Goal: Find contact information: Find contact information

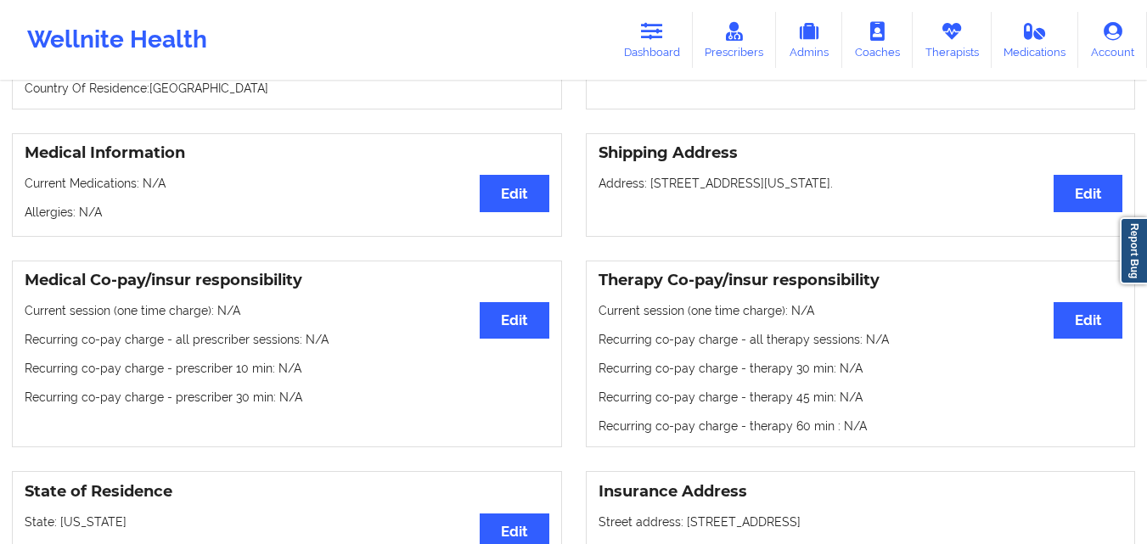
scroll to position [338, 0]
click at [652, 34] on icon at bounding box center [652, 31] width 22 height 19
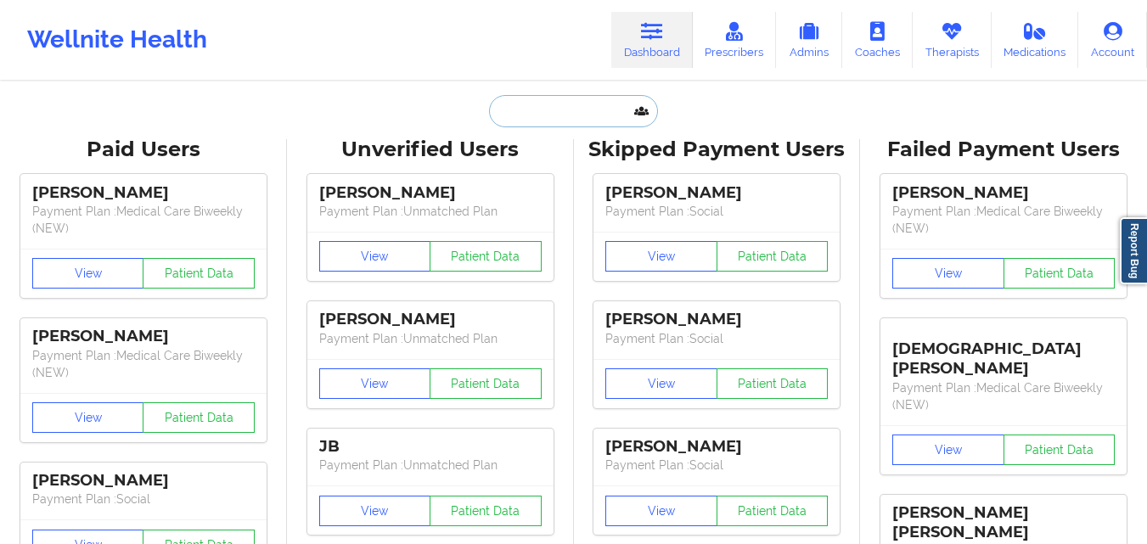
click at [532, 119] on input "text" at bounding box center [573, 111] width 168 height 32
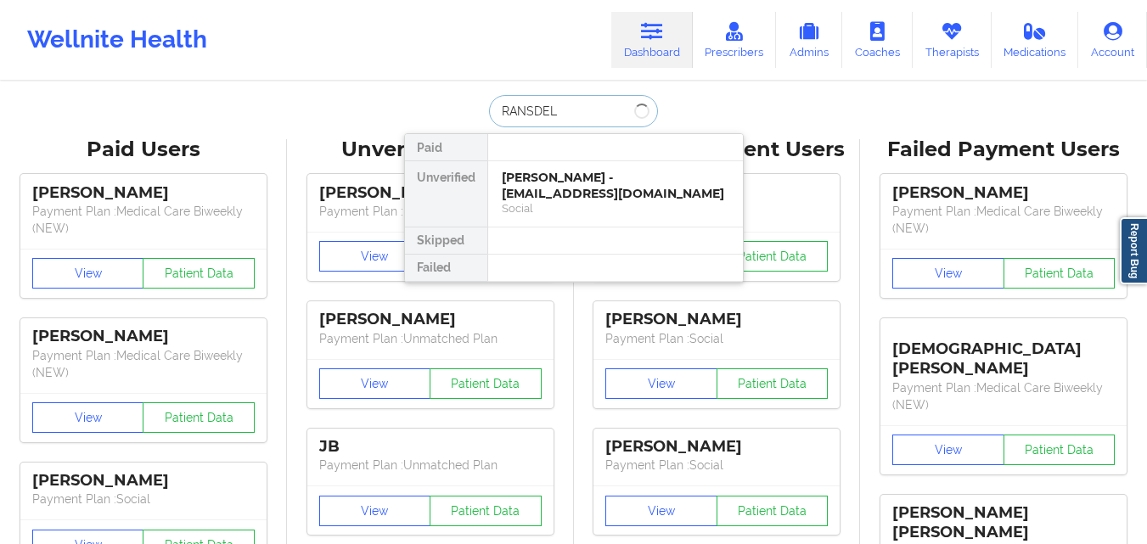
type input "[PERSON_NAME]"
click at [563, 213] on div "Social" at bounding box center [616, 208] width 228 height 14
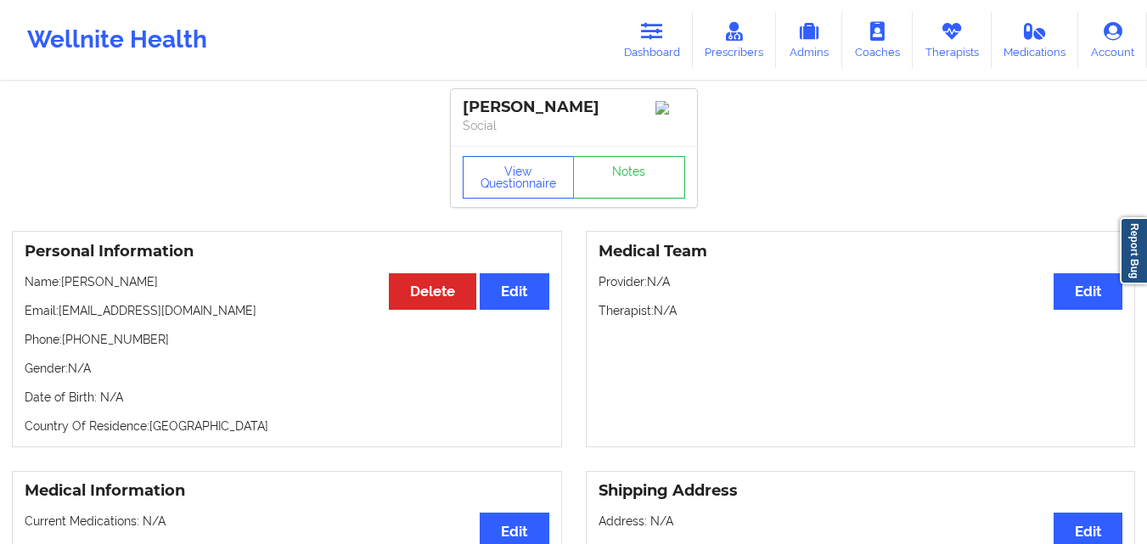
click at [160, 517] on div "Medical Information Edit Current Medications: N/A Allergies: N/A" at bounding box center [287, 523] width 550 height 104
click at [666, 51] on link "Dashboard" at bounding box center [652, 40] width 82 height 56
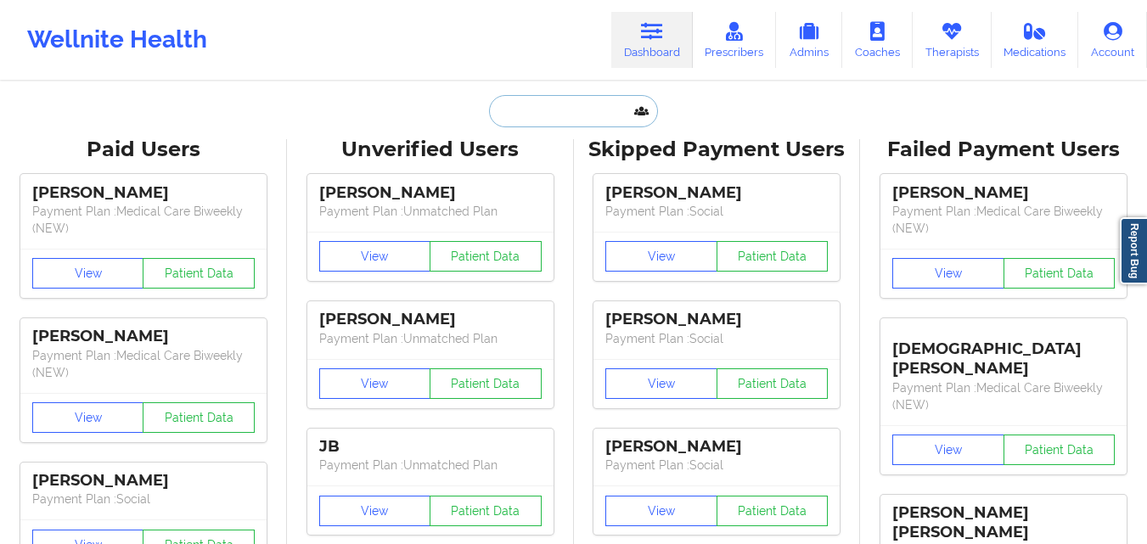
click at [520, 114] on input "text" at bounding box center [573, 111] width 168 height 32
paste input "[PERSON_NAME]"
type input "[PERSON_NAME]"
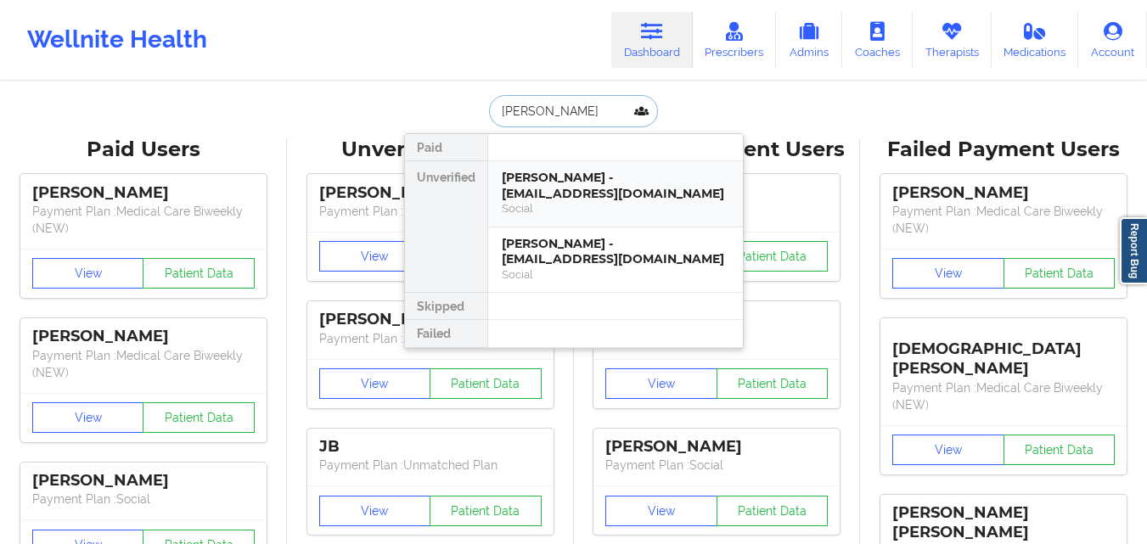
click at [653, 224] on div "[PERSON_NAME] - [EMAIL_ADDRESS][DOMAIN_NAME] Social" at bounding box center [615, 194] width 255 height 66
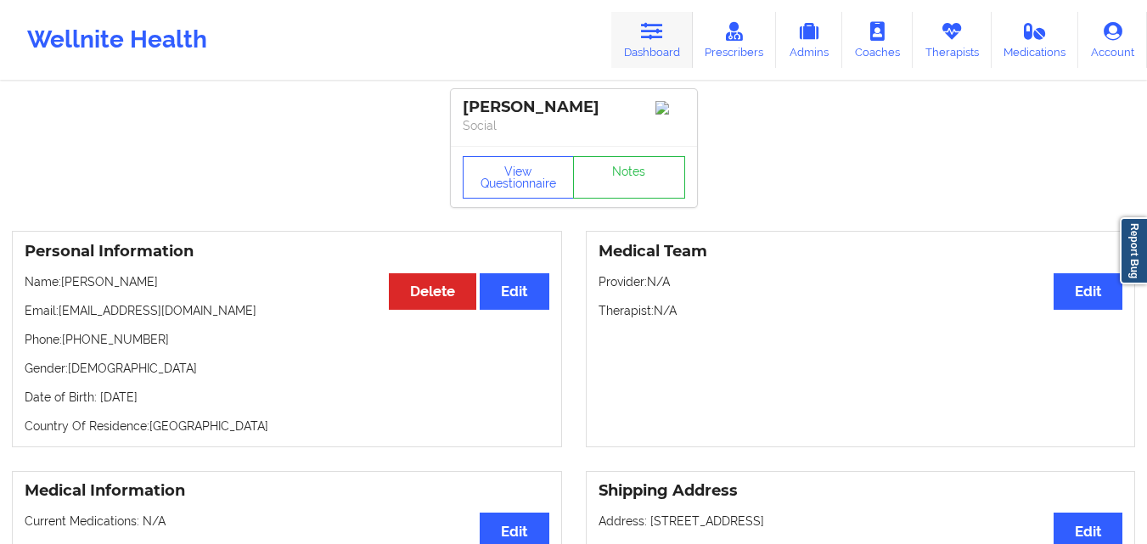
click at [669, 40] on link "Dashboard" at bounding box center [652, 40] width 82 height 56
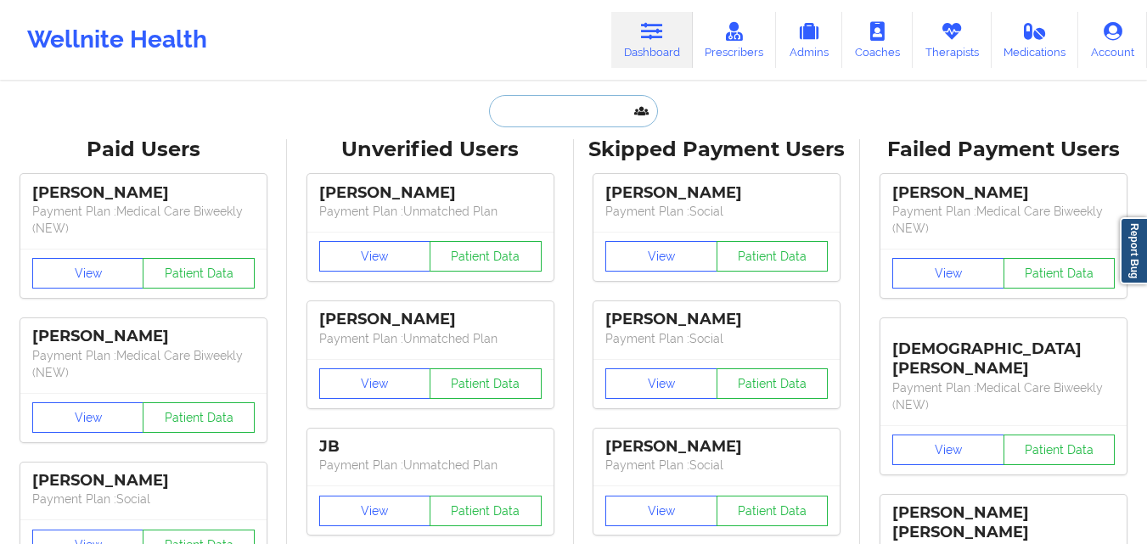
click at [577, 108] on input "text" at bounding box center [573, 111] width 168 height 32
paste input "[PERSON_NAME]"
type input "[PERSON_NAME]"
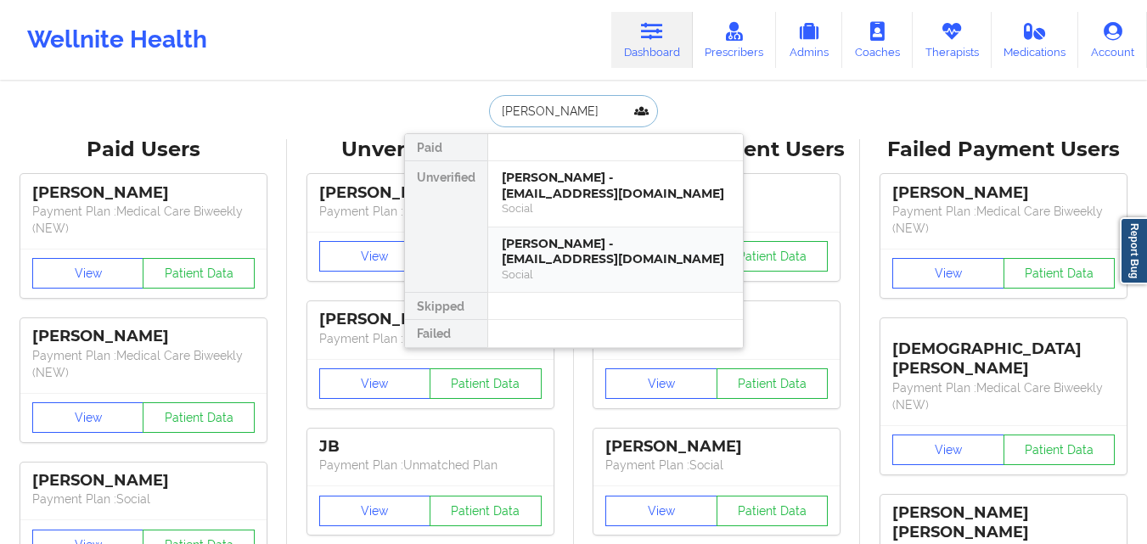
click at [579, 257] on div "[PERSON_NAME] - [EMAIL_ADDRESS][DOMAIN_NAME]" at bounding box center [616, 251] width 228 height 31
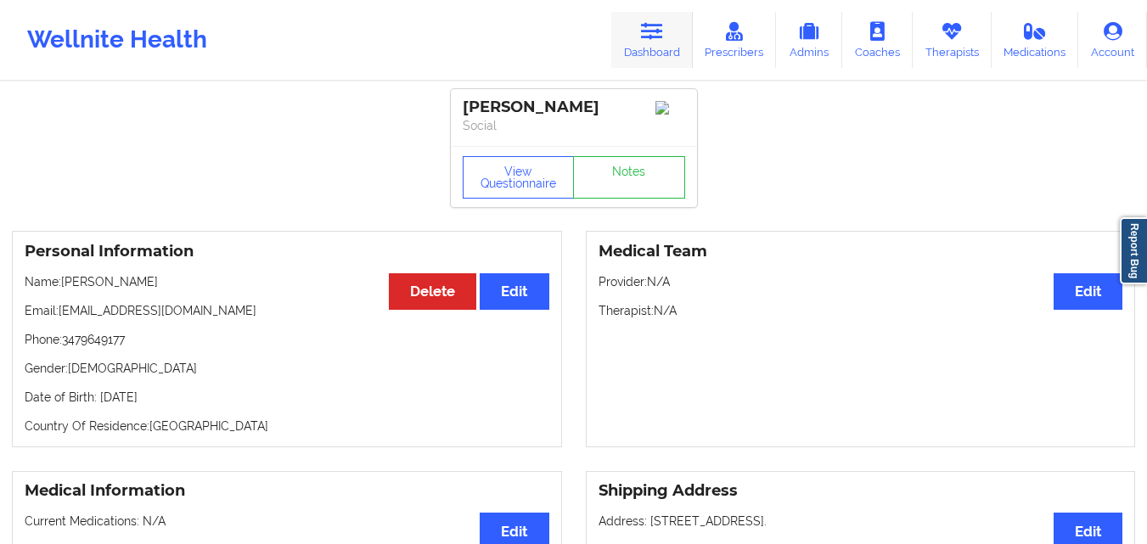
click at [660, 53] on link "Dashboard" at bounding box center [652, 40] width 82 height 56
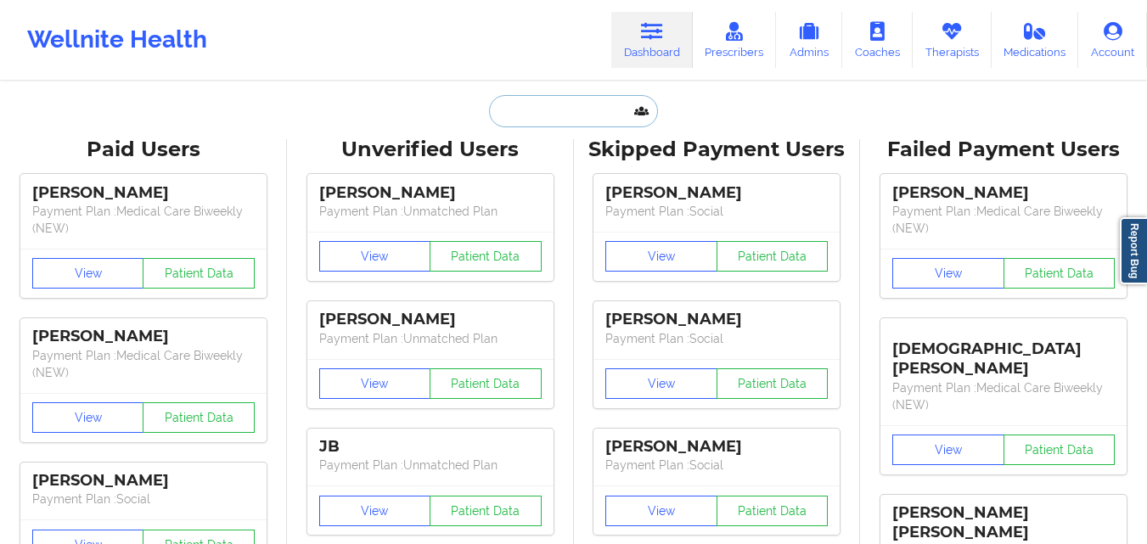
click at [579, 98] on input "text" at bounding box center [573, 111] width 168 height 32
paste input "Hannah Clarke"
type input "Hannah Clarke"
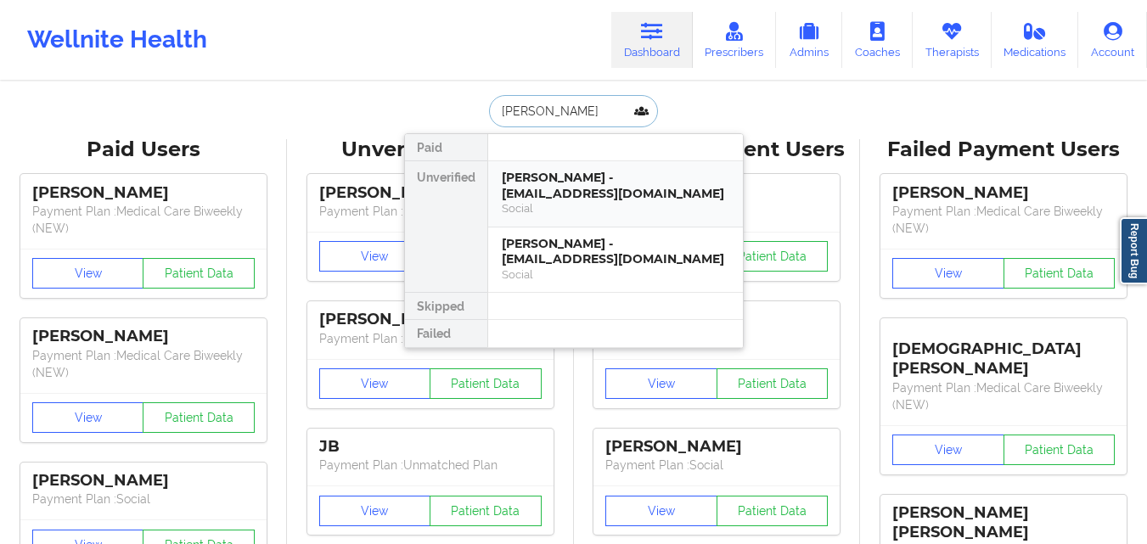
click at [573, 179] on div "Hannah Clarke - hclarke067@gmail.com" at bounding box center [616, 185] width 228 height 31
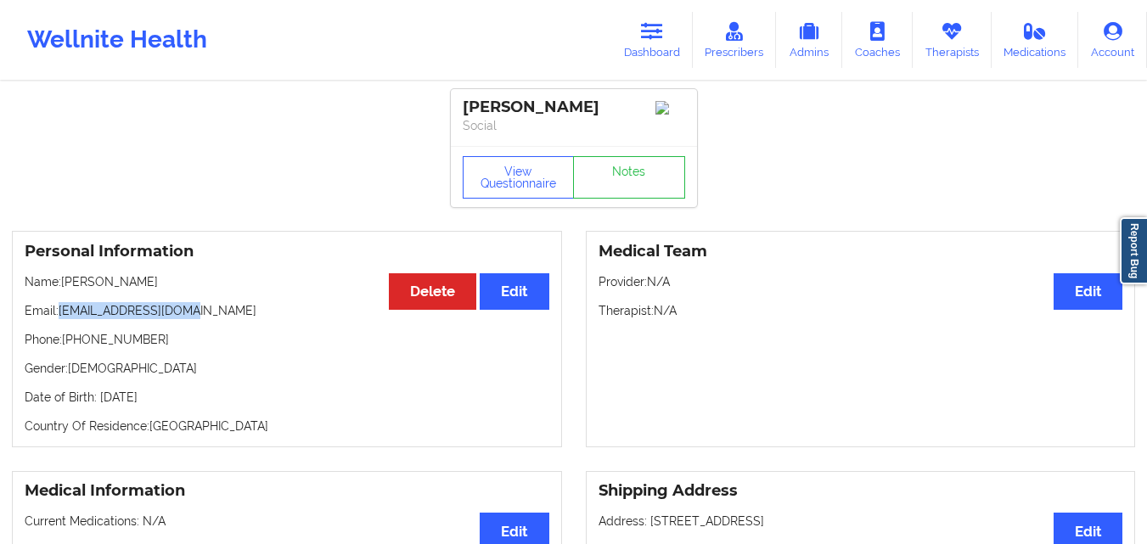
drag, startPoint x: 60, startPoint y: 315, endPoint x: 200, endPoint y: 316, distance: 140.1
click at [200, 316] on p "Email: hclarke067@gmail.com" at bounding box center [287, 310] width 525 height 17
copy p "hclarke067@gmail.com"
drag, startPoint x: 141, startPoint y: 349, endPoint x: 66, endPoint y: 345, distance: 74.8
click at [66, 345] on p "Phone: +13479649177" at bounding box center [287, 339] width 525 height 17
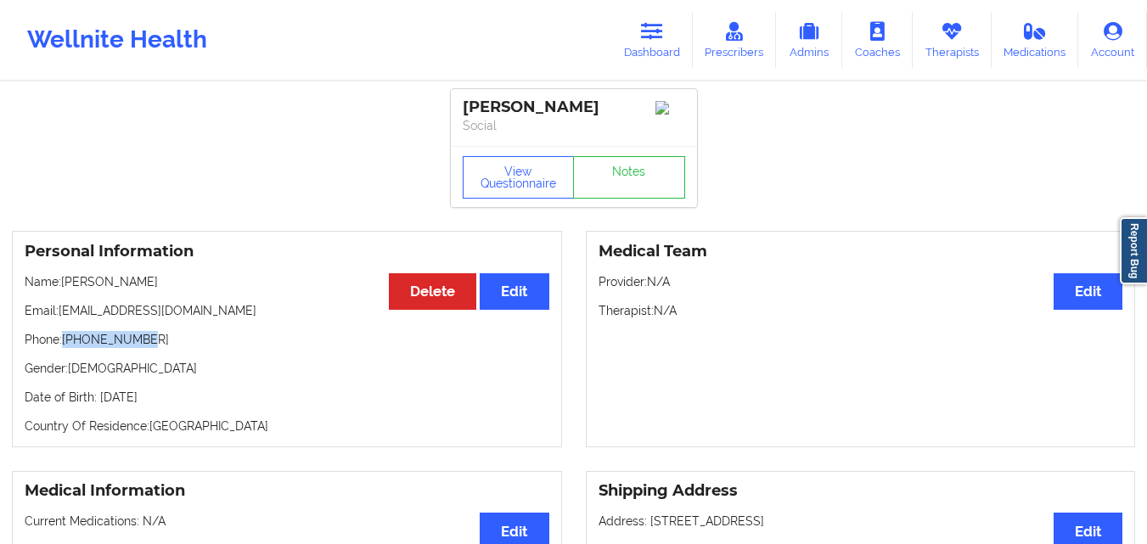
copy p "+13479649177"
drag, startPoint x: 68, startPoint y: 291, endPoint x: 166, endPoint y: 284, distance: 97.9
click at [166, 284] on p "Name: Hannah Clarke" at bounding box center [287, 281] width 525 height 17
drag, startPoint x: 63, startPoint y: 290, endPoint x: 153, endPoint y: 282, distance: 90.4
click at [153, 282] on p "Name: Hannah Clarke" at bounding box center [287, 281] width 525 height 17
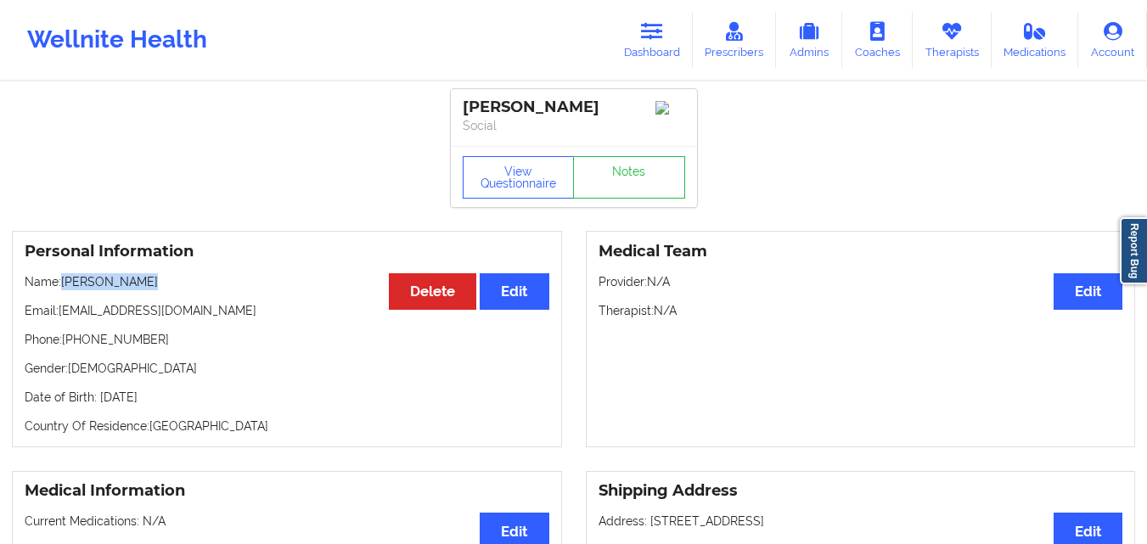
copy p "Hannah Clarke"
drag, startPoint x: 64, startPoint y: 316, endPoint x: 212, endPoint y: 315, distance: 148.6
click at [212, 315] on p "Email: hclarke067@gmail.com" at bounding box center [287, 310] width 525 height 17
copy p "hclarke067@gmail.com"
click at [617, 25] on link "Dashboard" at bounding box center [652, 40] width 82 height 56
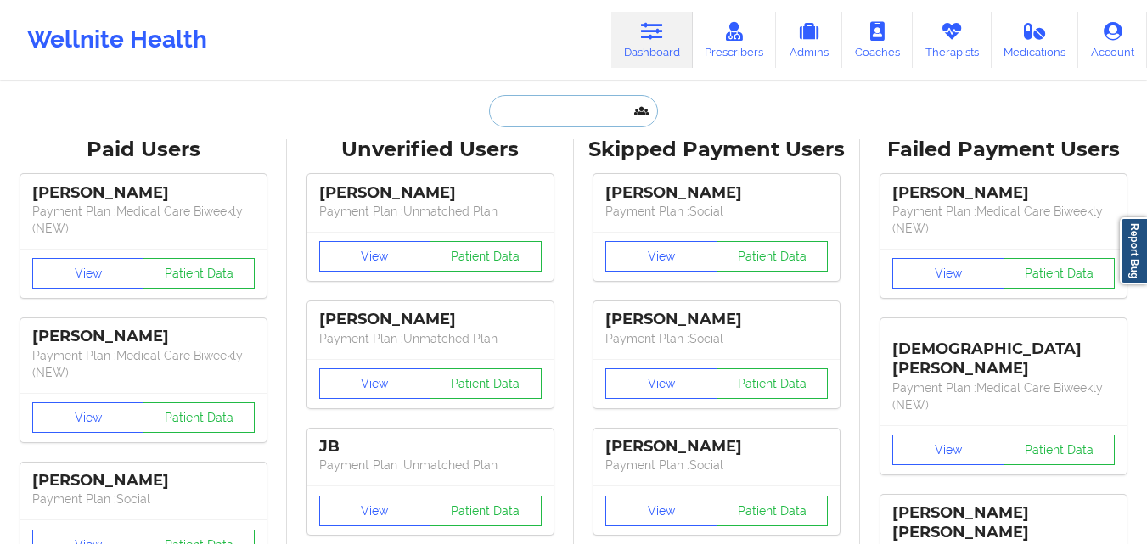
click at [568, 100] on input "text" at bounding box center [573, 111] width 168 height 32
paste input "Elijah Washington"
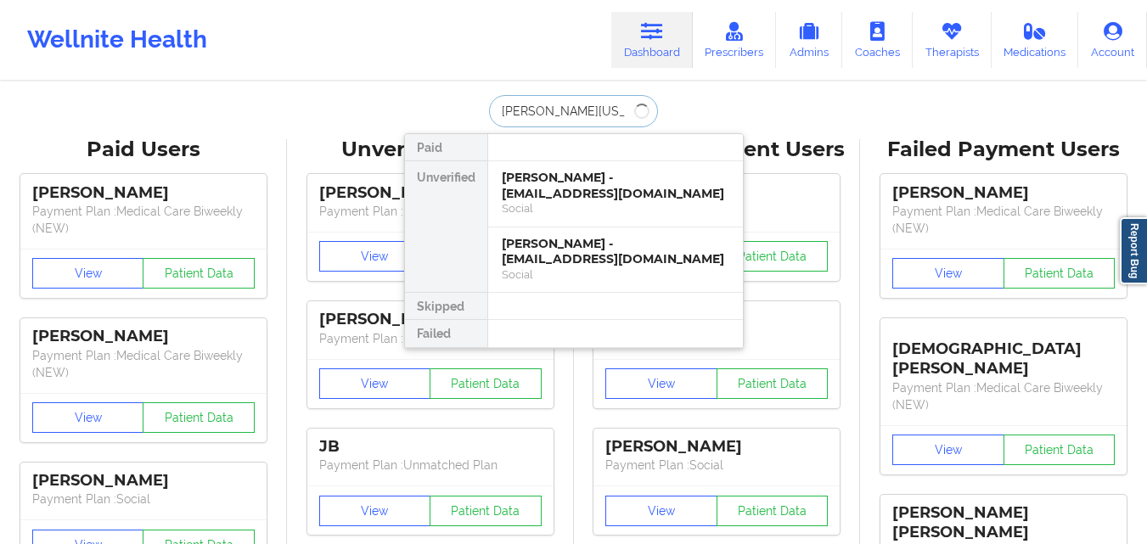
type input "Elijah Washington"
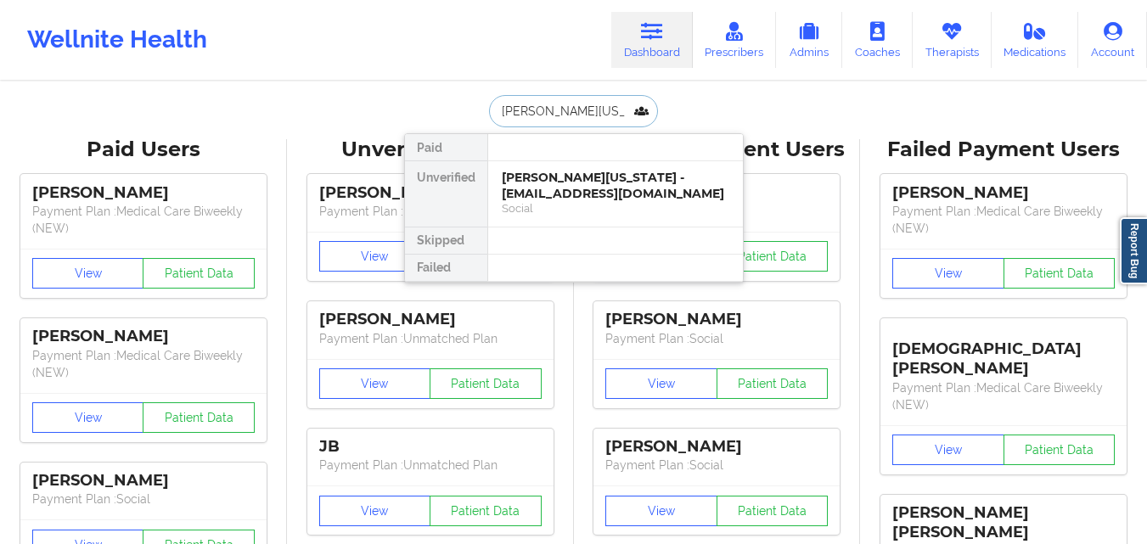
click at [541, 208] on div "Social" at bounding box center [616, 208] width 228 height 14
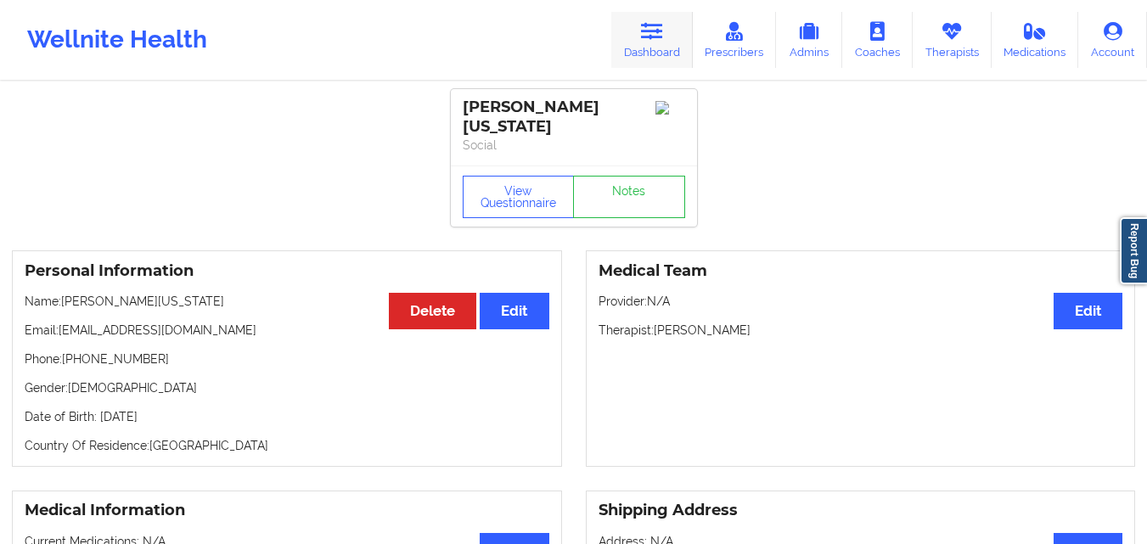
click at [638, 59] on link "Dashboard" at bounding box center [652, 40] width 82 height 56
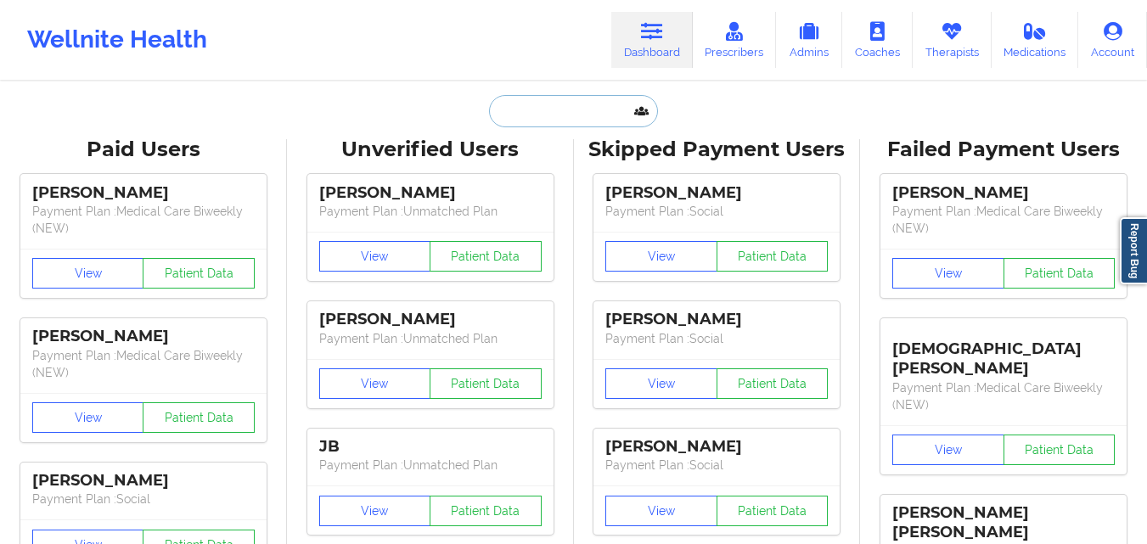
click at [540, 113] on input "text" at bounding box center [573, 111] width 168 height 32
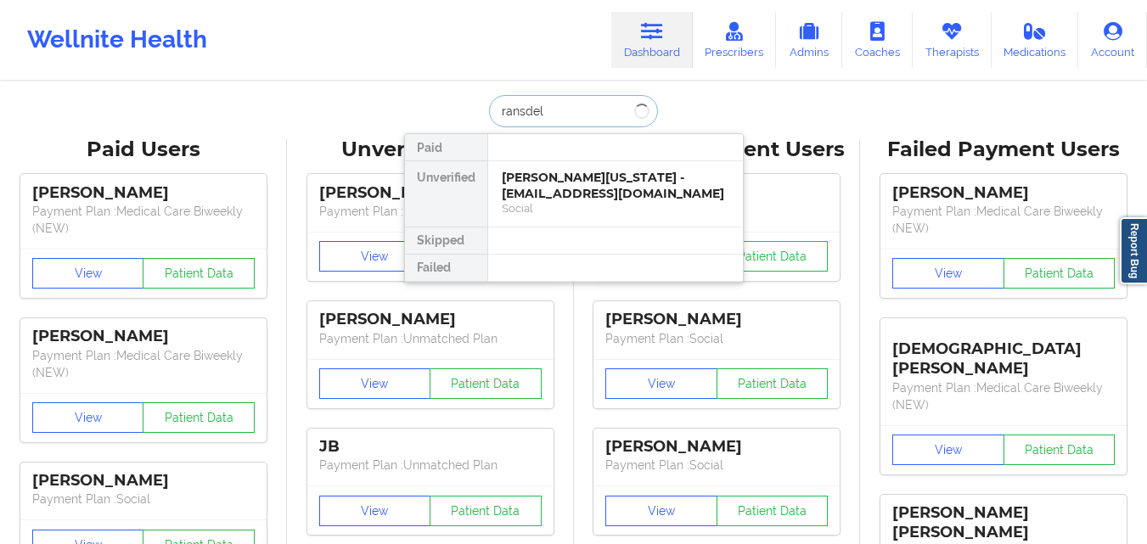
type input "ransdell"
click at [589, 182] on div "Elizabeth J Ransdell - bransdell@charter.net" at bounding box center [616, 185] width 228 height 31
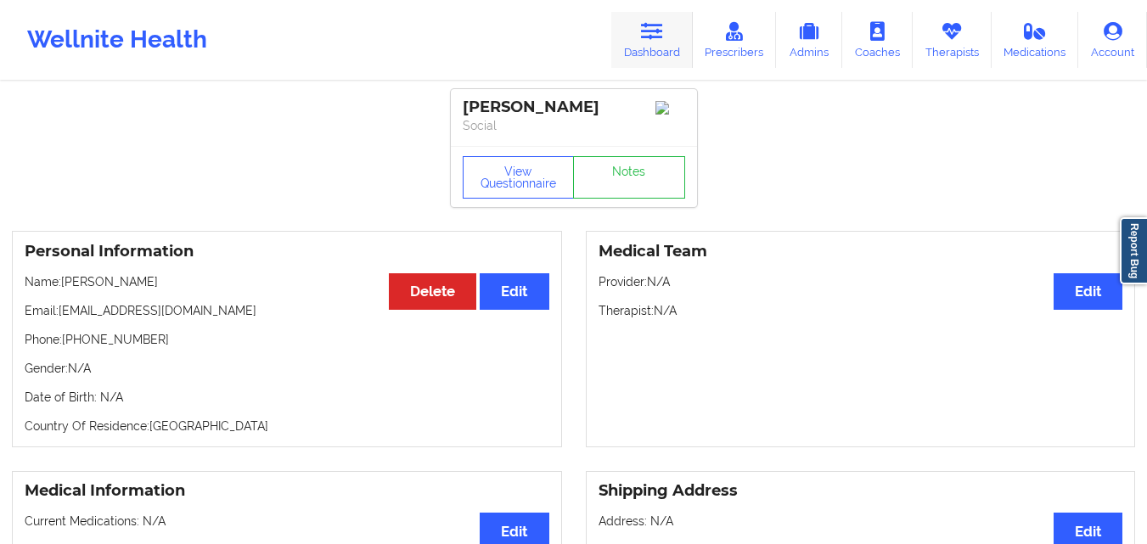
click at [649, 45] on link "Dashboard" at bounding box center [652, 40] width 82 height 56
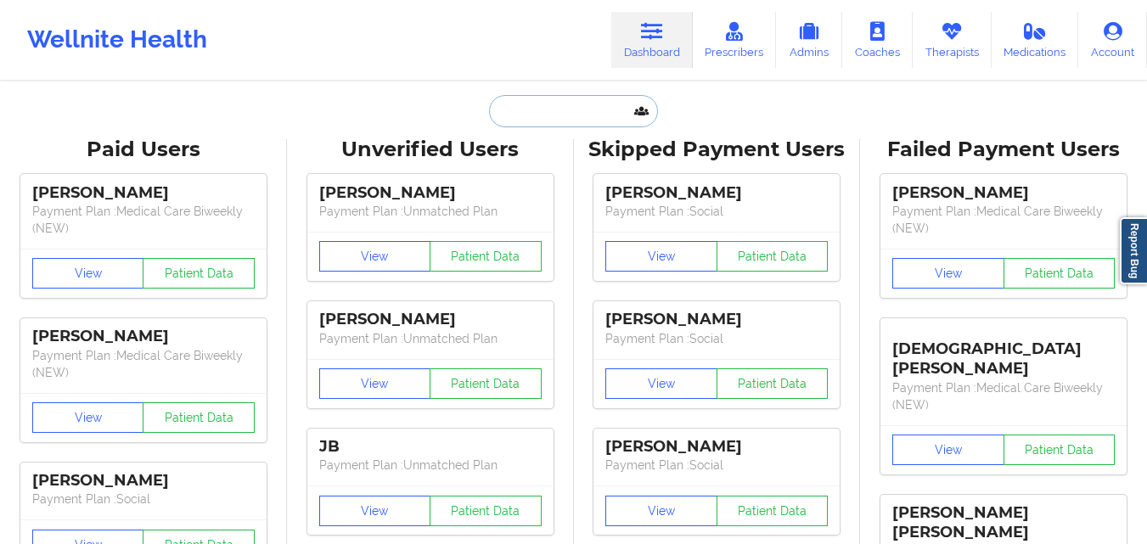
click at [570, 113] on input "text" at bounding box center [573, 111] width 168 height 32
paste input "[PERSON_NAME] [PERSON_NAME]"
type input "[PERSON_NAME] [PERSON_NAME]"
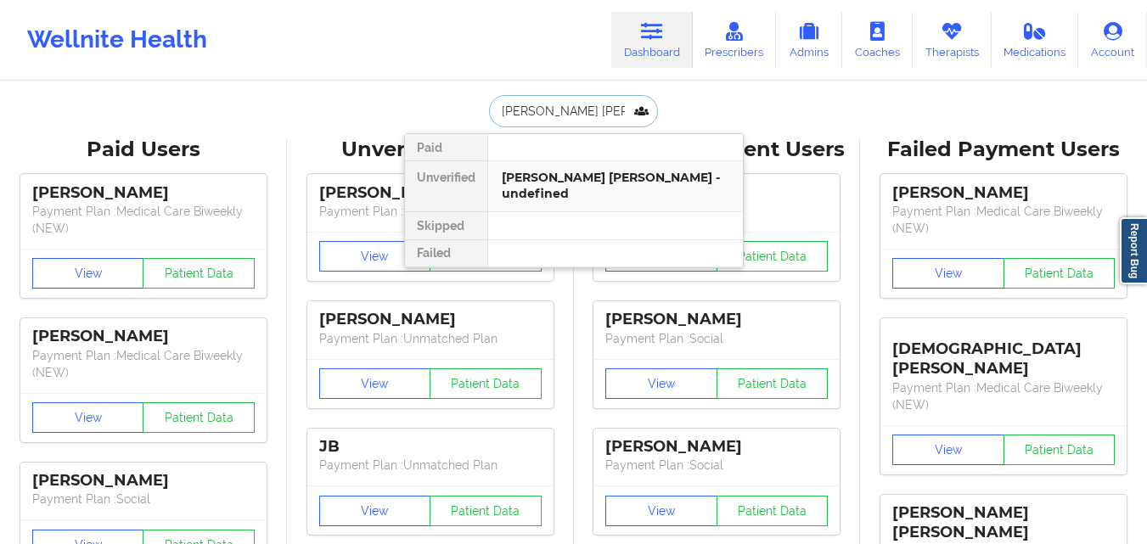
click at [597, 178] on div "[PERSON_NAME] [PERSON_NAME] - undefined" at bounding box center [616, 185] width 228 height 31
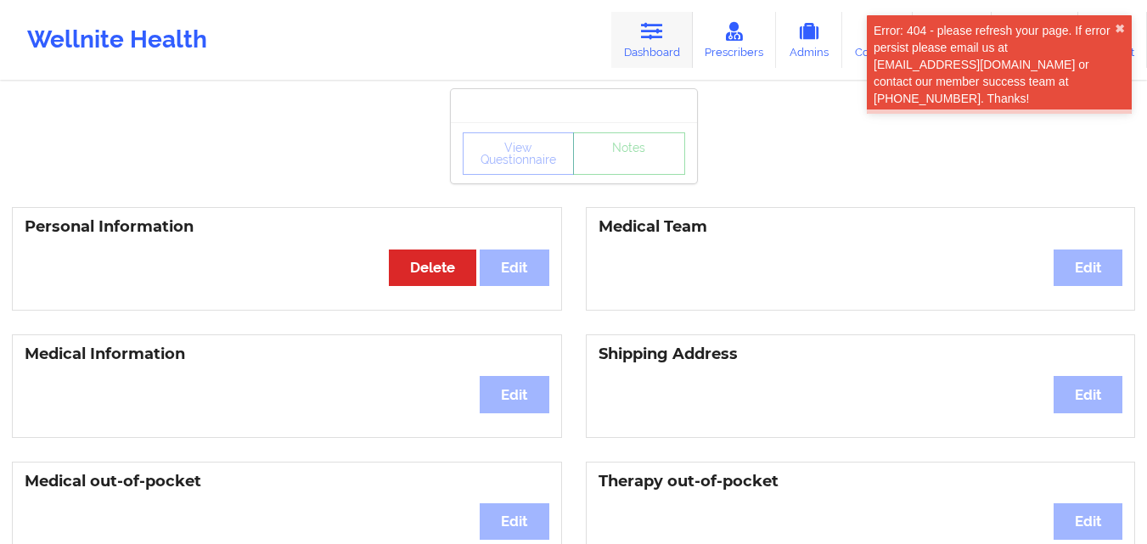
click at [656, 37] on icon at bounding box center [652, 31] width 22 height 19
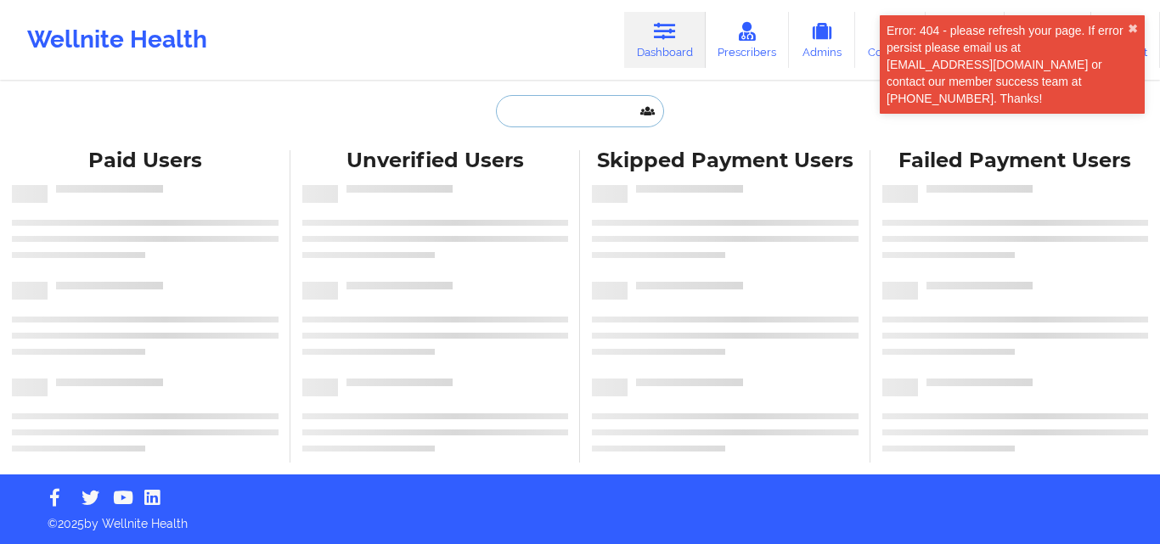
click at [563, 119] on input "text" at bounding box center [580, 111] width 168 height 32
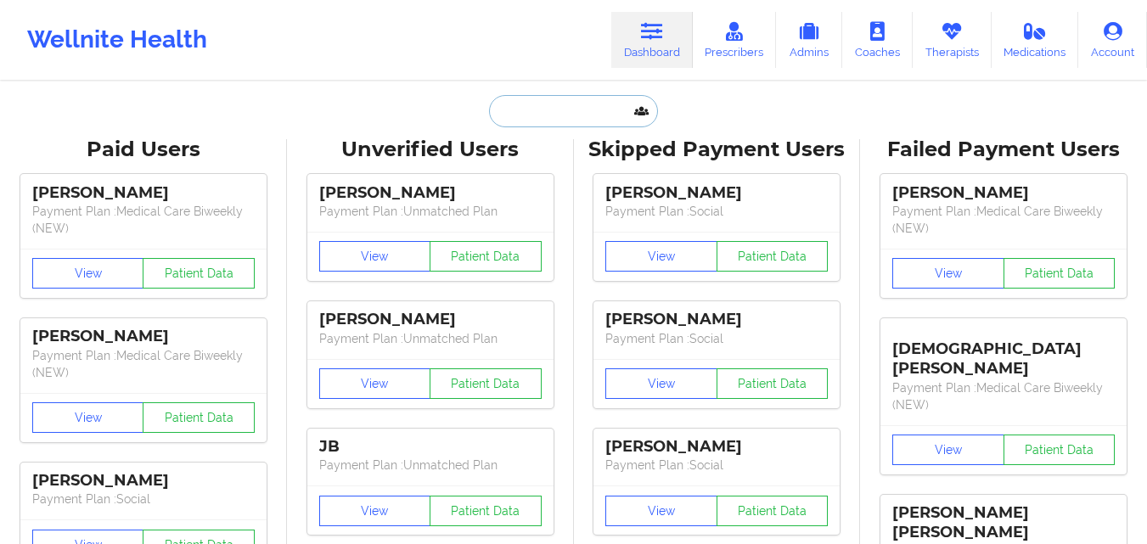
paste input "[PERSON_NAME] [PERSON_NAME]"
type input "[PERSON_NAME] [PERSON_NAME]"
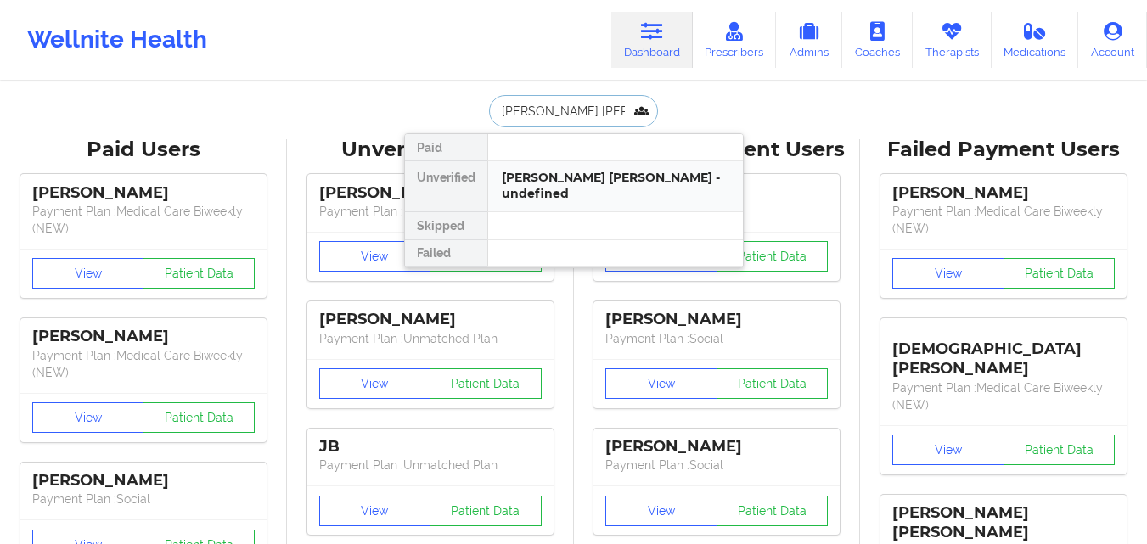
click at [558, 178] on div "[PERSON_NAME] [PERSON_NAME] - undefined" at bounding box center [616, 185] width 228 height 31
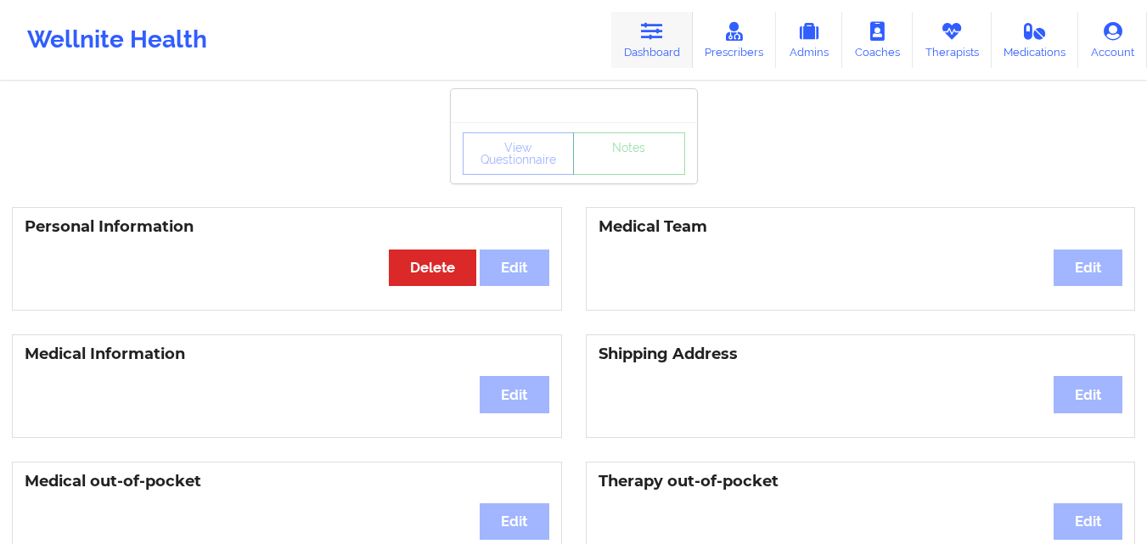
click at [657, 39] on icon at bounding box center [652, 31] width 22 height 19
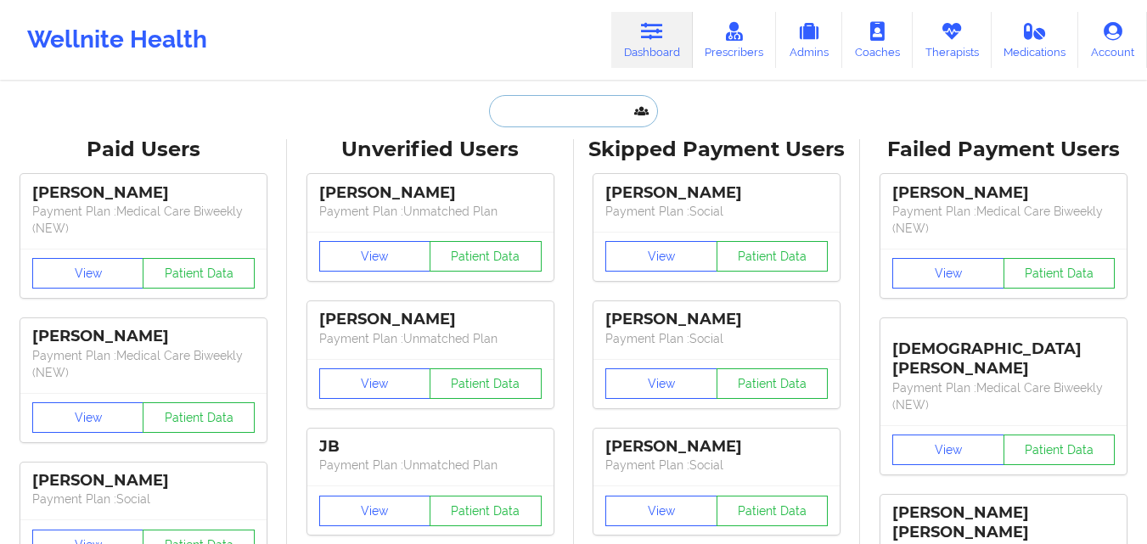
click at [574, 108] on input "text" at bounding box center [573, 111] width 168 height 32
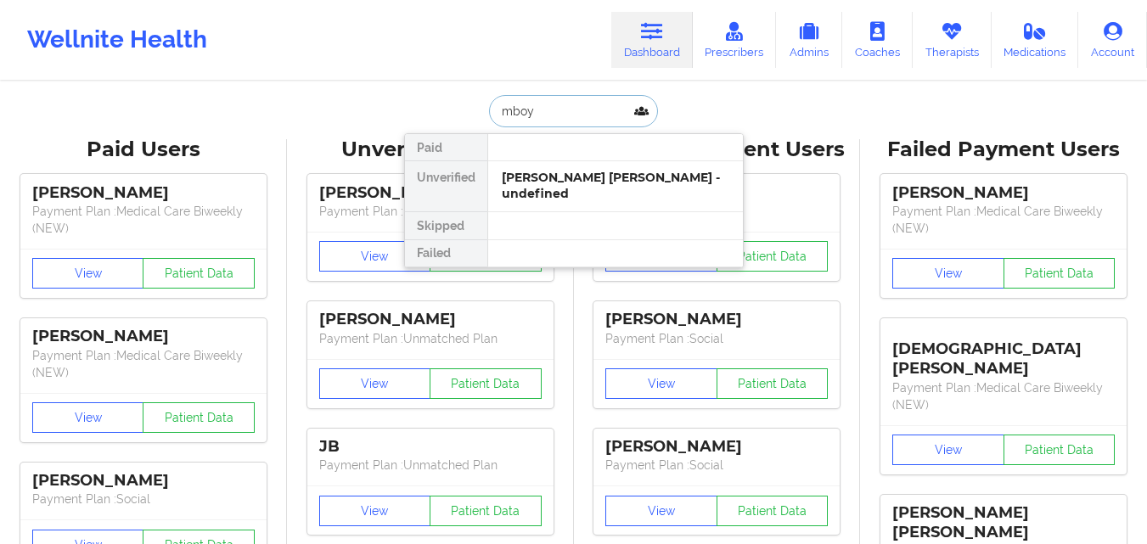
type input "mboya"
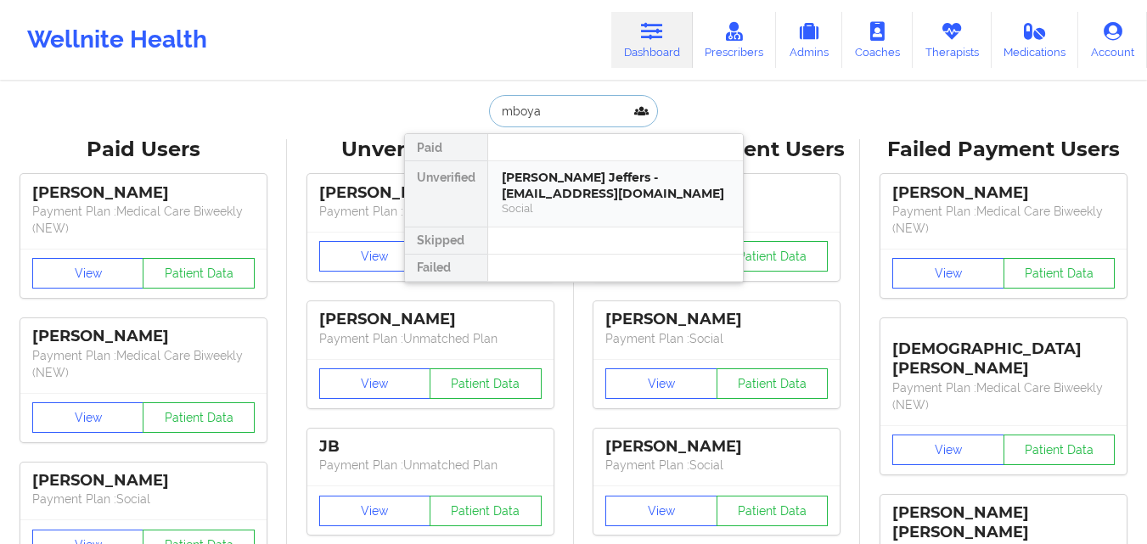
click at [554, 173] on div "[PERSON_NAME] Jeffers - [EMAIL_ADDRESS][DOMAIN_NAME]" at bounding box center [616, 185] width 228 height 31
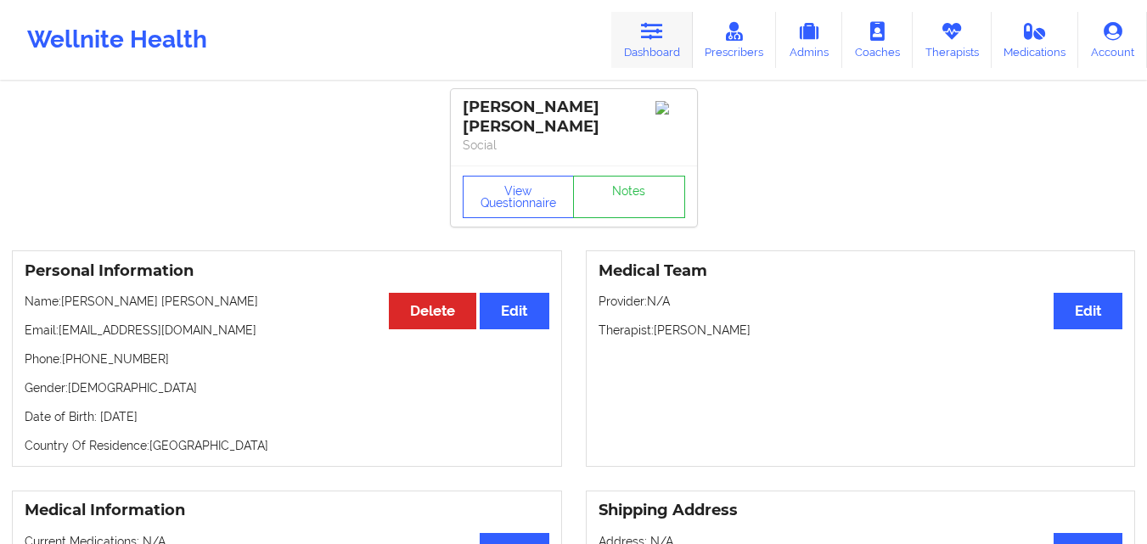
click at [633, 48] on link "Dashboard" at bounding box center [652, 40] width 82 height 56
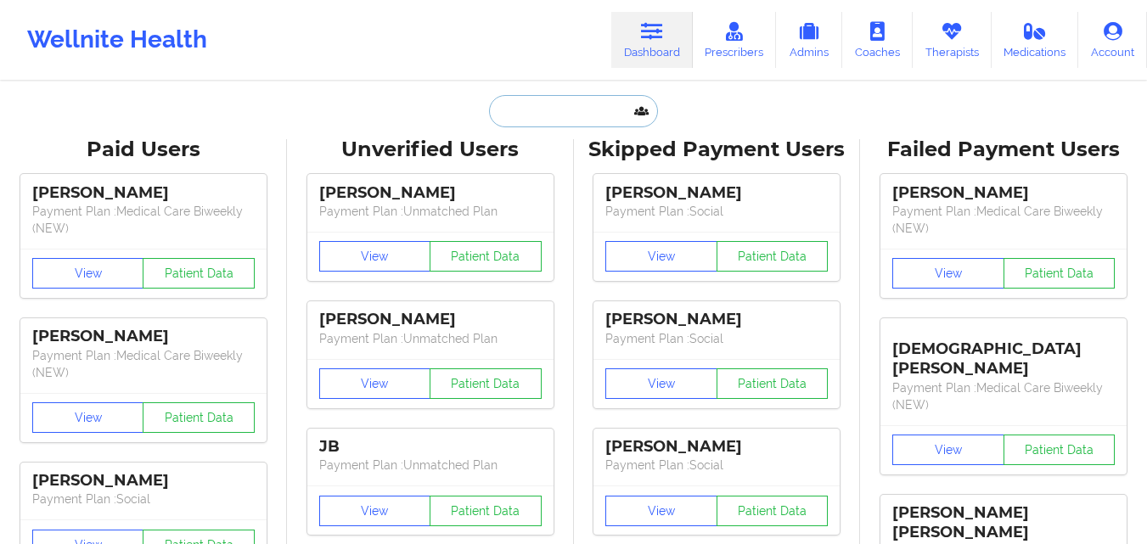
click at [555, 119] on input "text" at bounding box center [573, 111] width 168 height 32
paste input "[PERSON_NAME]"
type input "[PERSON_NAME]"
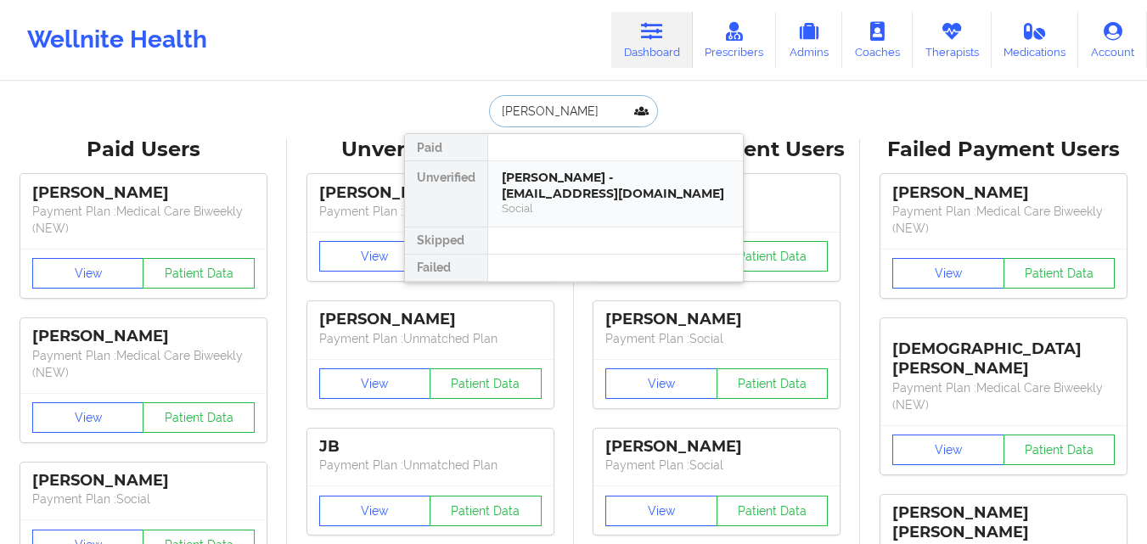
click at [563, 201] on div "Social" at bounding box center [616, 208] width 228 height 14
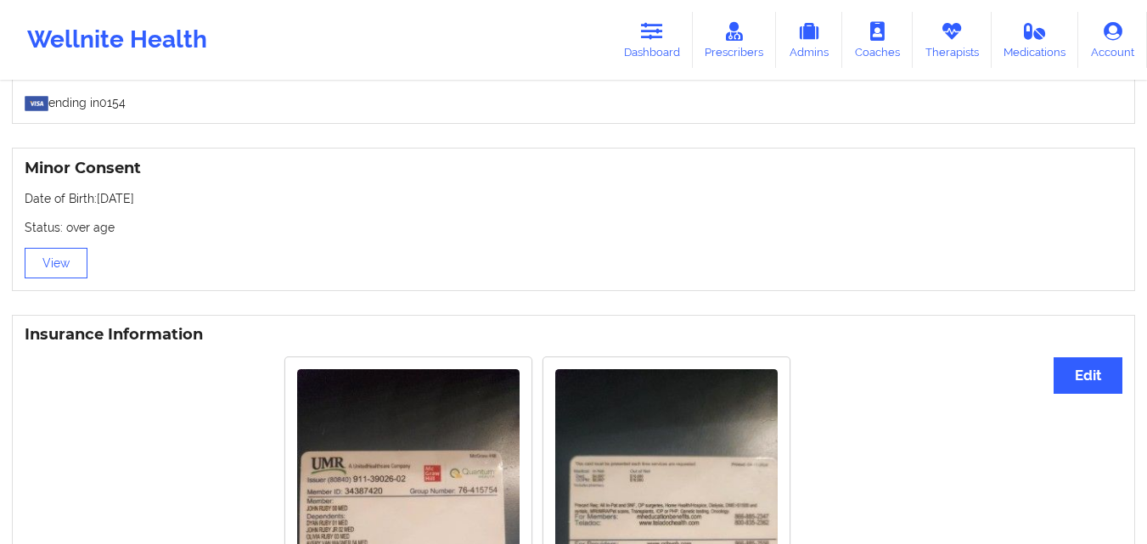
scroll to position [1041, 0]
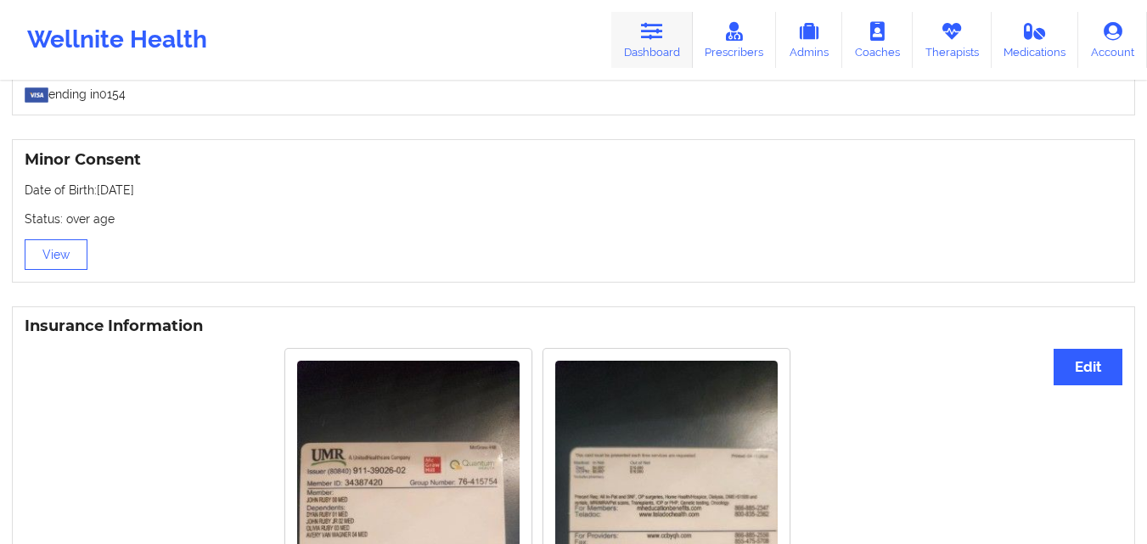
click at [664, 63] on link "Dashboard" at bounding box center [652, 40] width 82 height 56
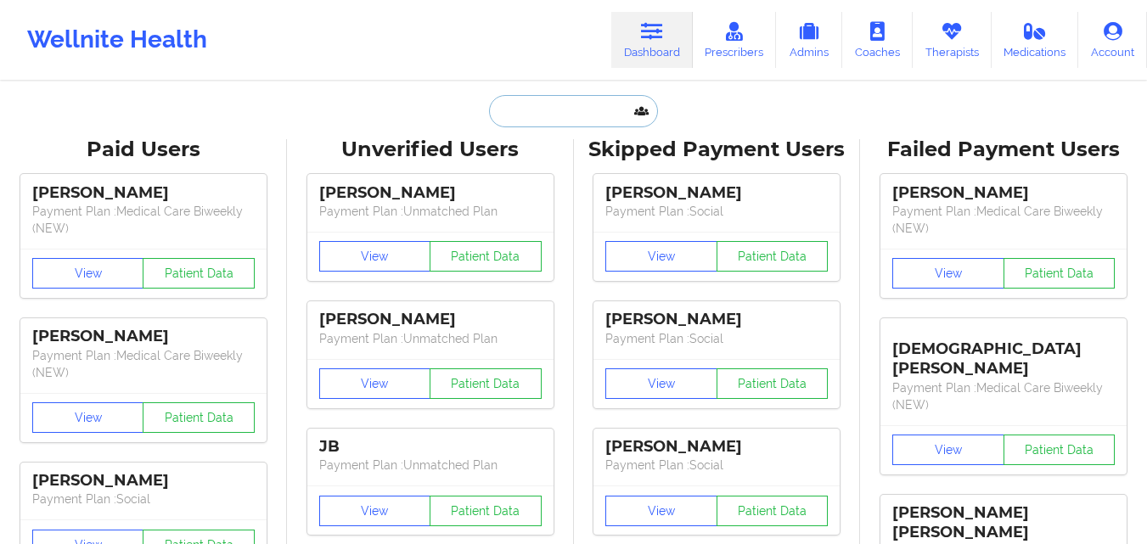
click at [567, 111] on input "text" at bounding box center [573, 111] width 168 height 32
paste input "PIETRYLO"
type input "PIETRYLO"
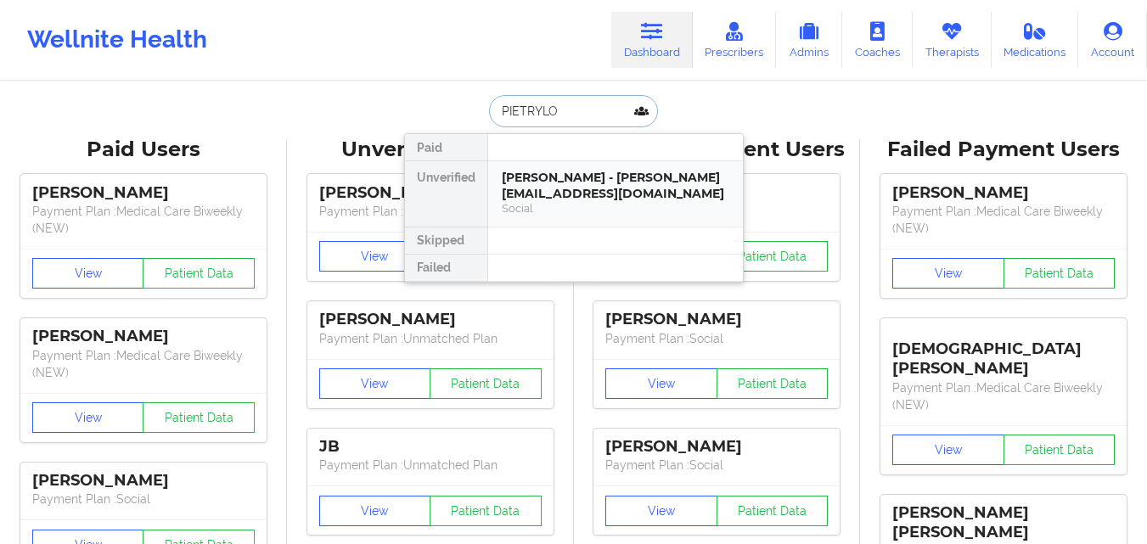
click at [546, 199] on div "[PERSON_NAME] - [PERSON_NAME][EMAIL_ADDRESS][DOMAIN_NAME]" at bounding box center [616, 185] width 228 height 31
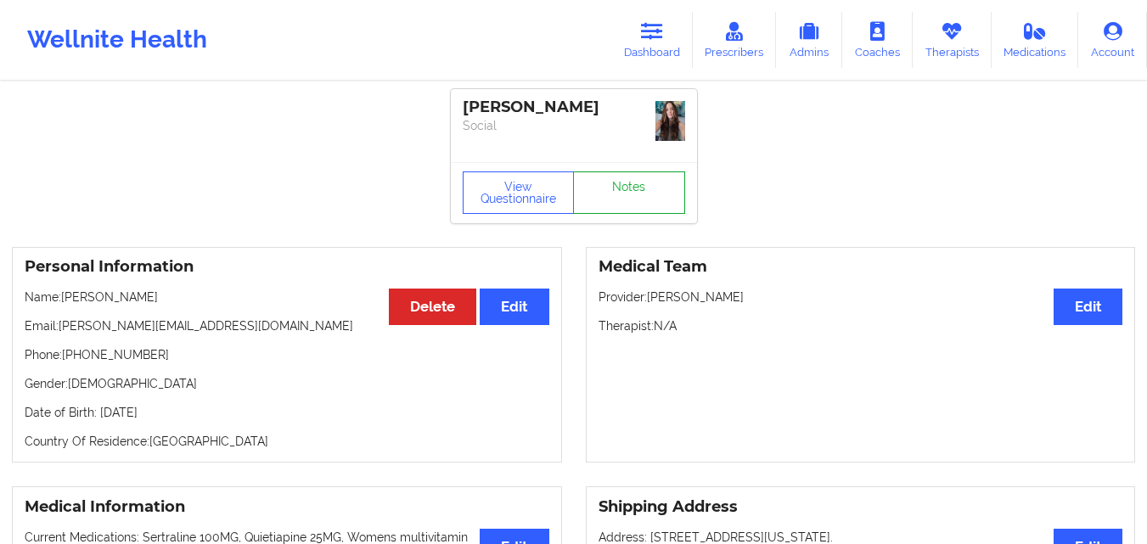
click at [607, 192] on link "Notes" at bounding box center [629, 193] width 112 height 42
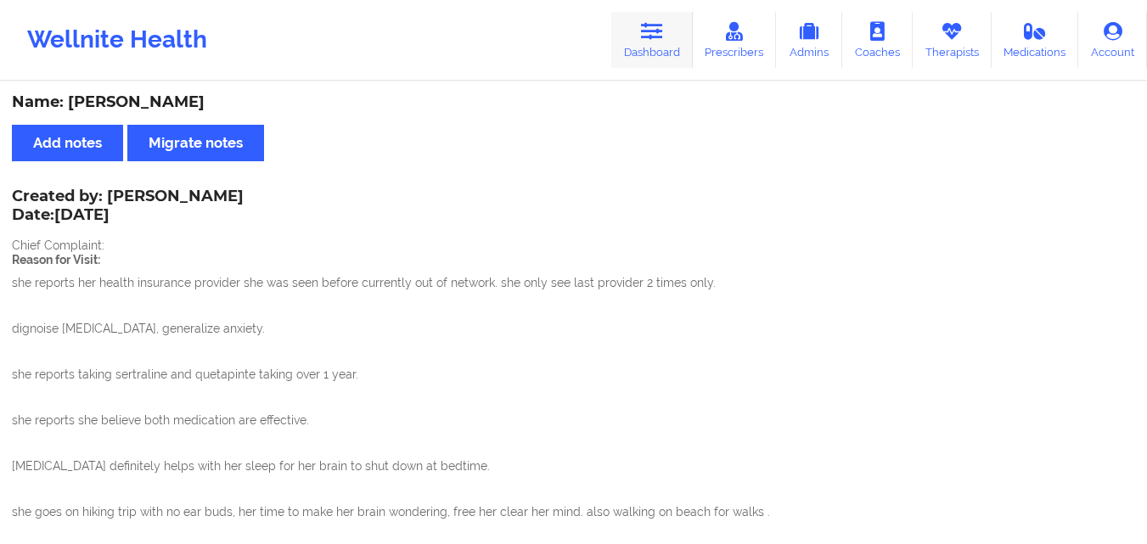
click at [673, 37] on link "Dashboard" at bounding box center [652, 40] width 82 height 56
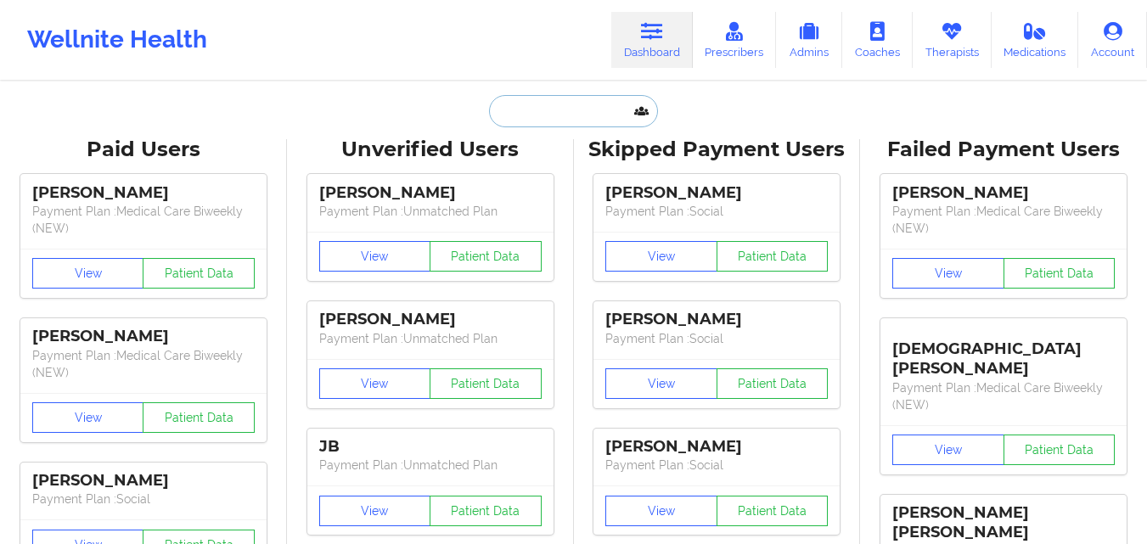
click at [568, 107] on input "text" at bounding box center [573, 111] width 168 height 32
paste input "[PERSON_NAME]"
type input "[PERSON_NAME]"
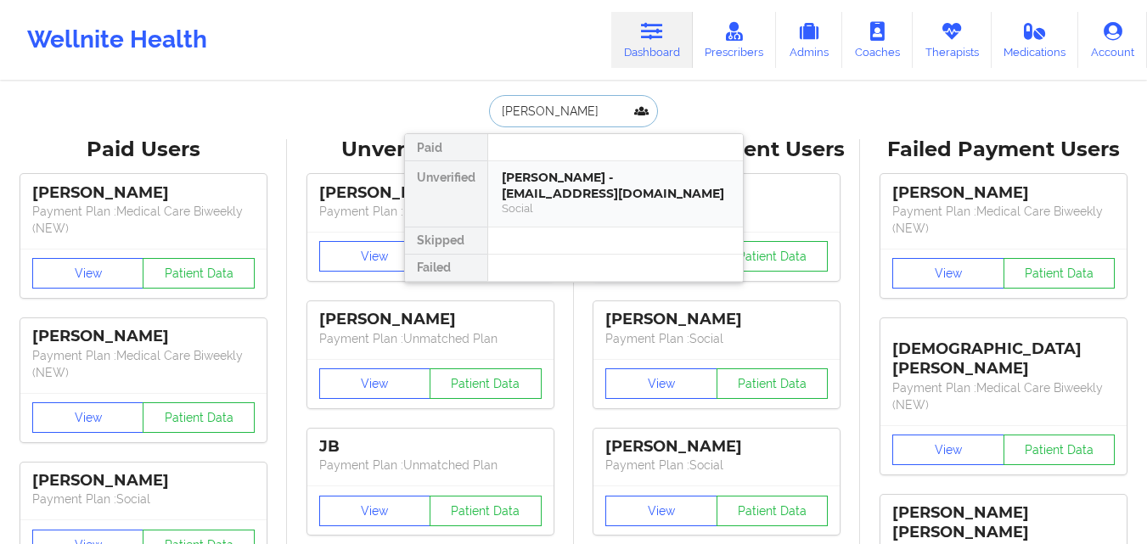
click at [548, 209] on div "Social" at bounding box center [616, 208] width 228 height 14
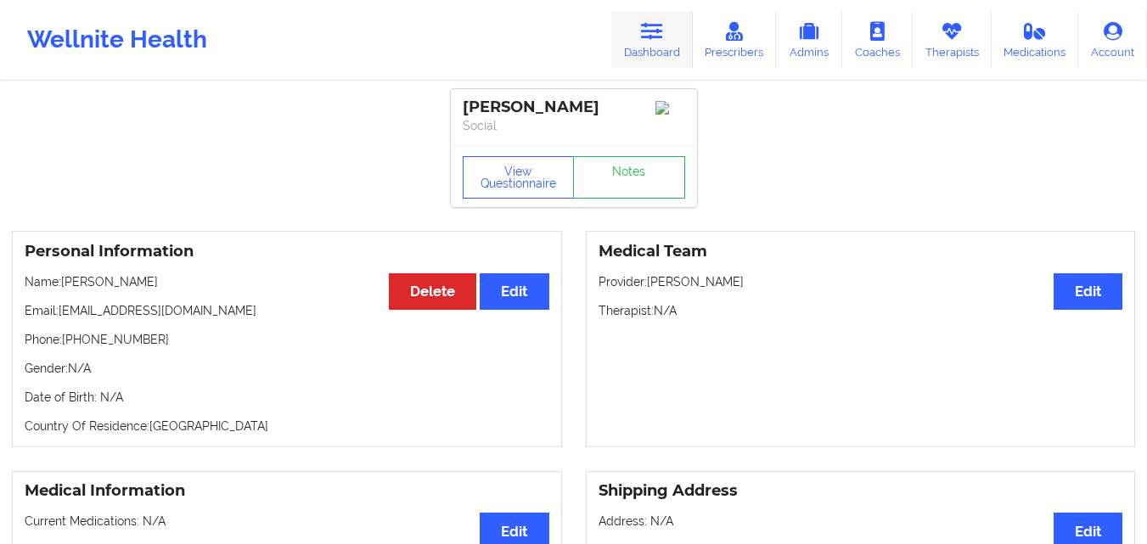
click at [669, 42] on link "Dashboard" at bounding box center [652, 40] width 82 height 56
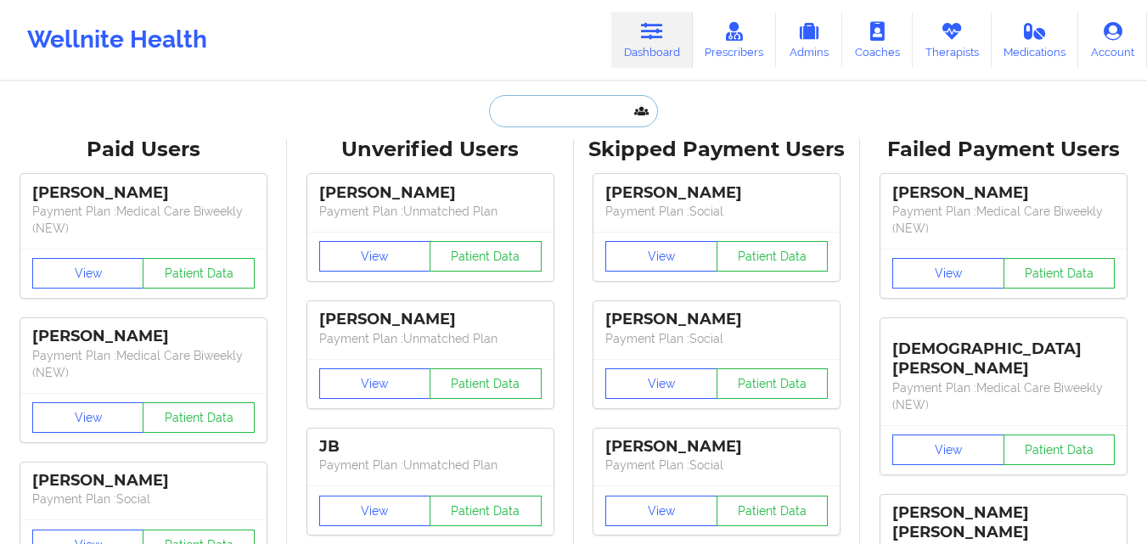
click at [579, 109] on input "text" at bounding box center [573, 111] width 168 height 32
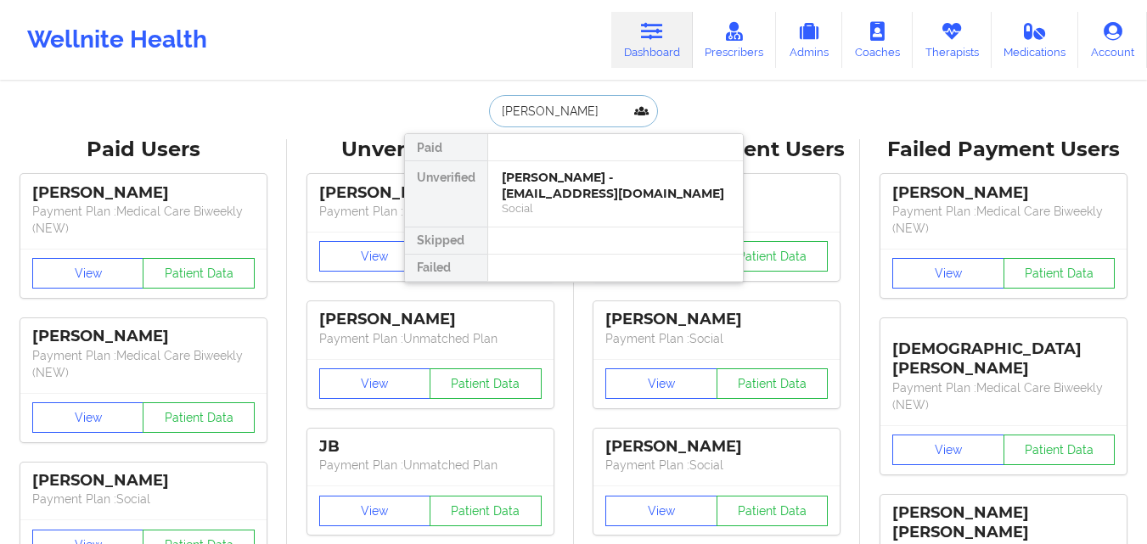
type input "[PERSON_NAME]"
click at [599, 178] on div "[PERSON_NAME] - [EMAIL_ADDRESS][DOMAIN_NAME]" at bounding box center [616, 185] width 228 height 31
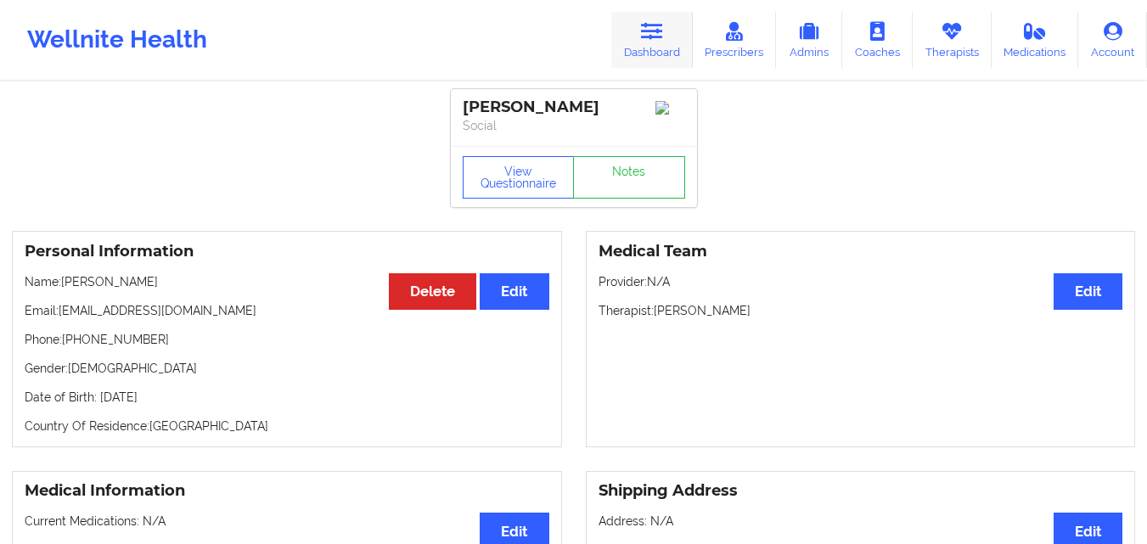
click at [630, 34] on link "Dashboard" at bounding box center [652, 40] width 82 height 56
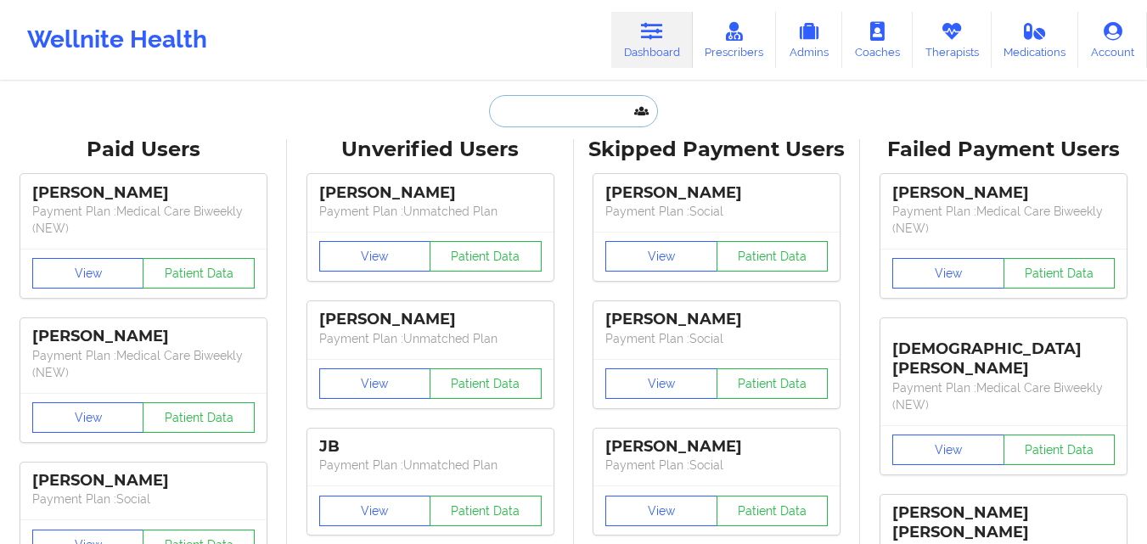
click at [574, 112] on input "text" at bounding box center [573, 111] width 168 height 32
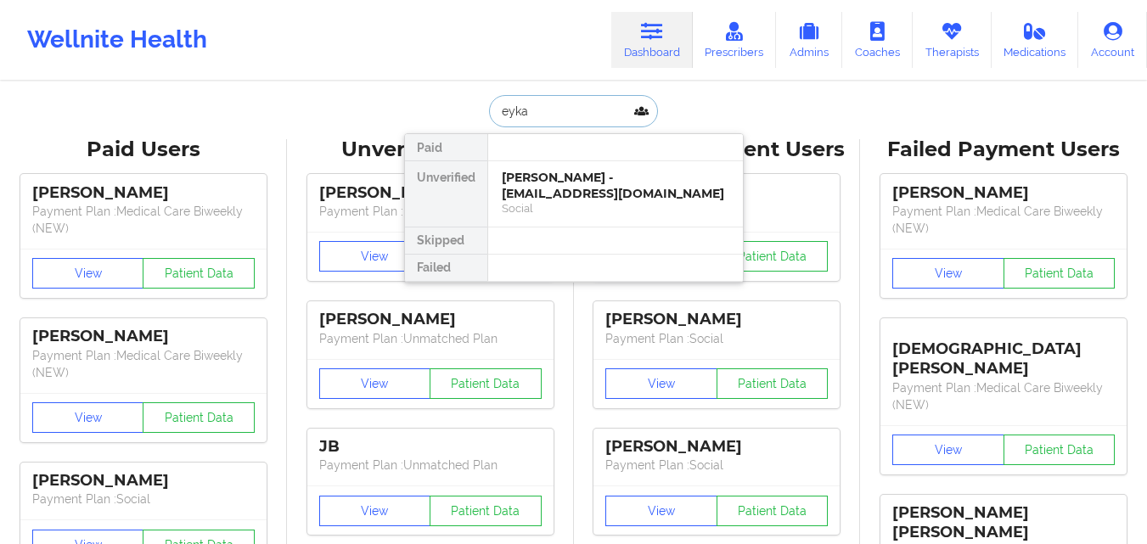
type input "eykam"
click at [578, 173] on div "[PERSON_NAME] - [EMAIL_ADDRESS][DOMAIN_NAME]" at bounding box center [616, 185] width 228 height 31
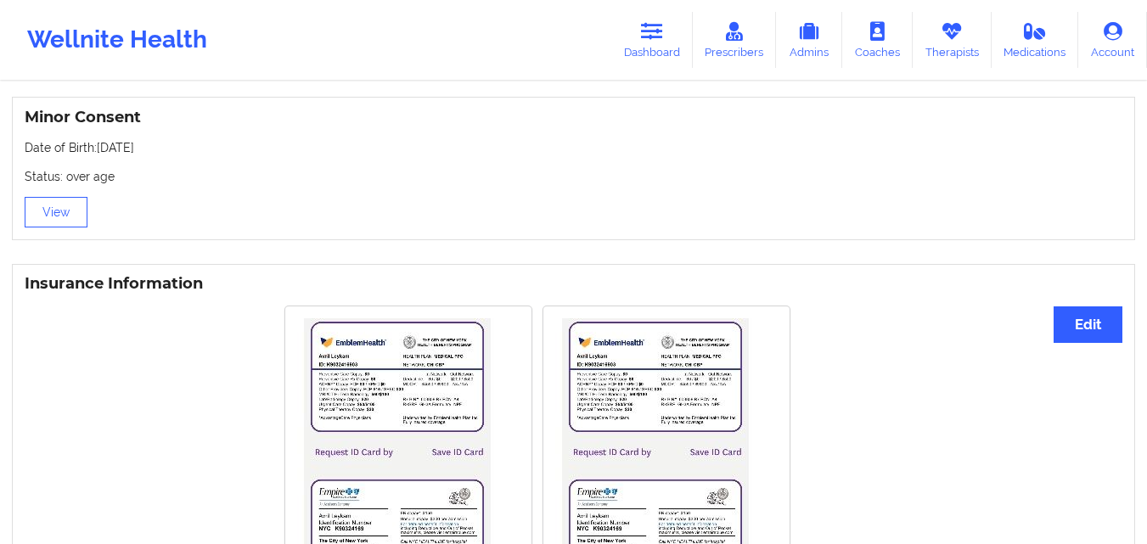
scroll to position [1084, 0]
click at [684, 62] on link "Dashboard" at bounding box center [652, 40] width 82 height 56
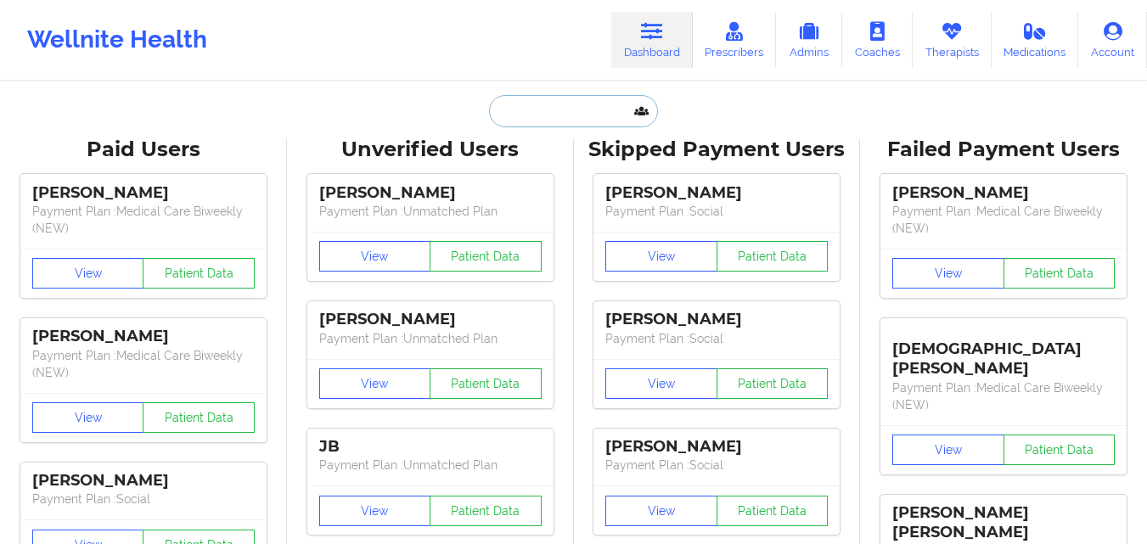
click at [558, 121] on input "text" at bounding box center [573, 111] width 168 height 32
paste input "[PERSON_NAME]"
type input "[PERSON_NAME]"
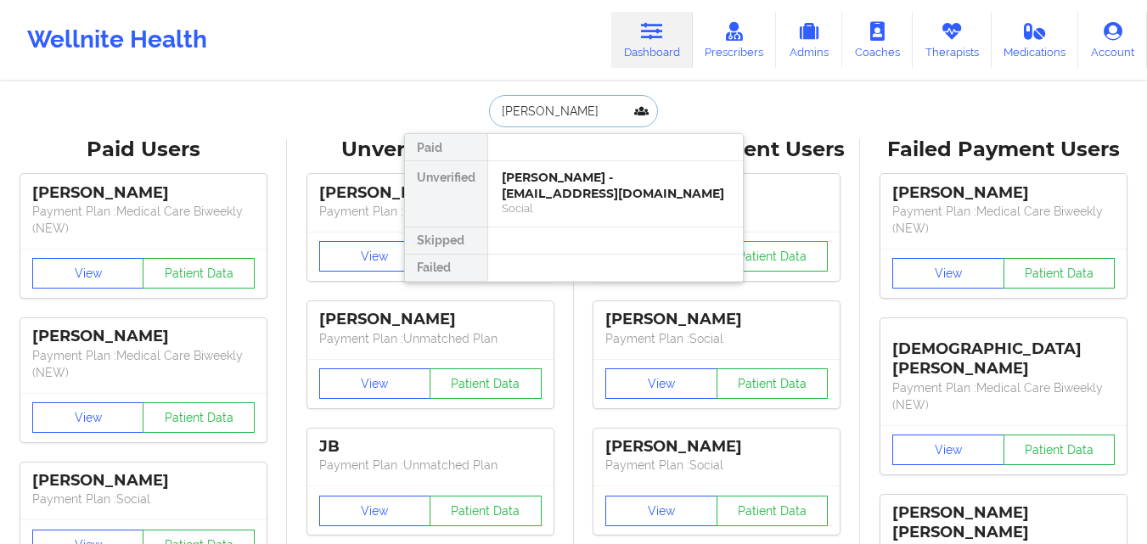
click at [559, 186] on div "[PERSON_NAME] - [EMAIL_ADDRESS][DOMAIN_NAME]" at bounding box center [616, 185] width 228 height 31
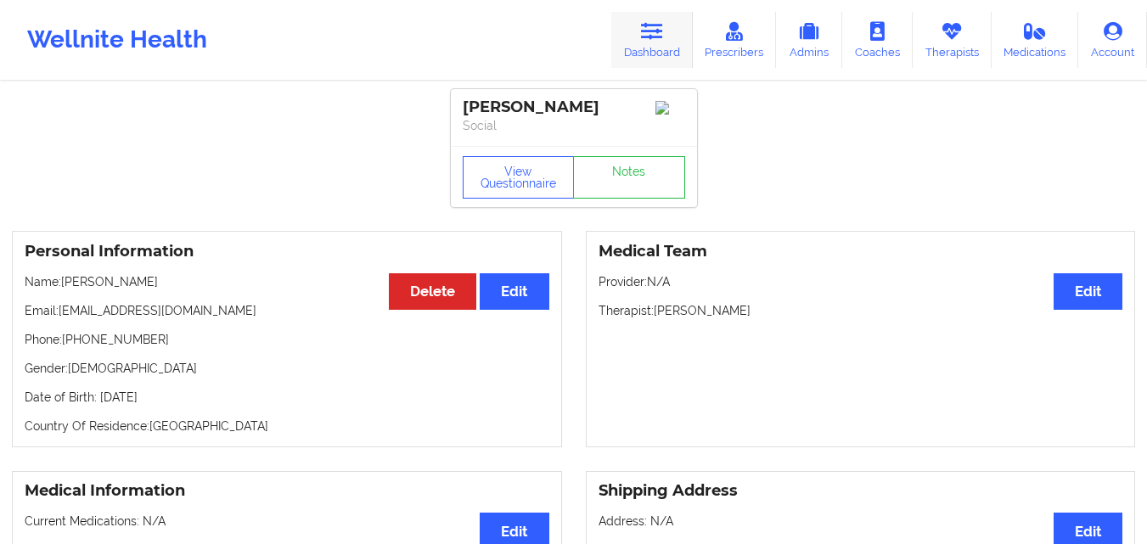
click at [648, 56] on link "Dashboard" at bounding box center [652, 40] width 82 height 56
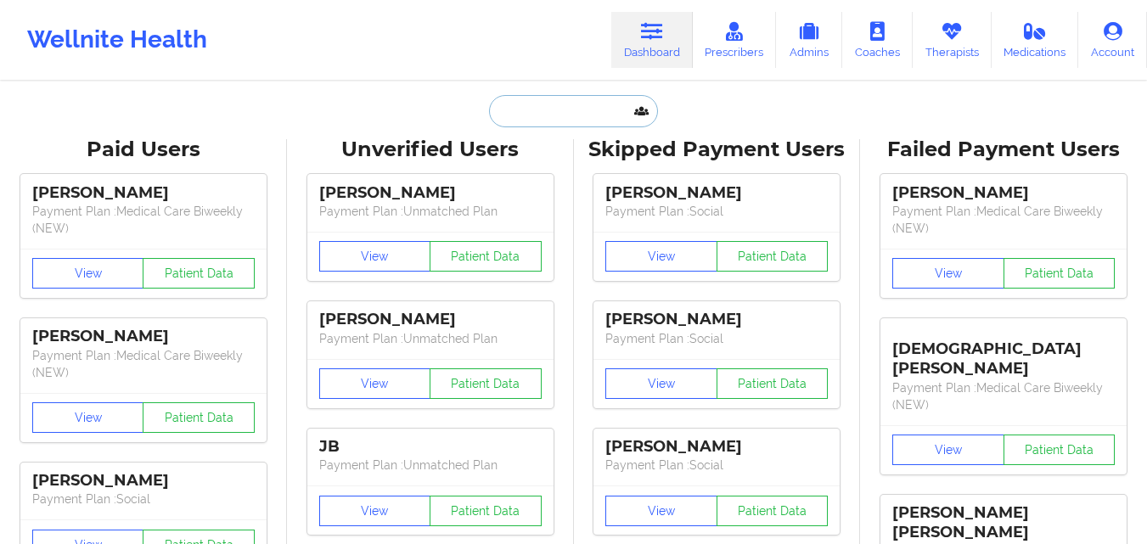
click at [554, 105] on input "text" at bounding box center [573, 111] width 168 height 32
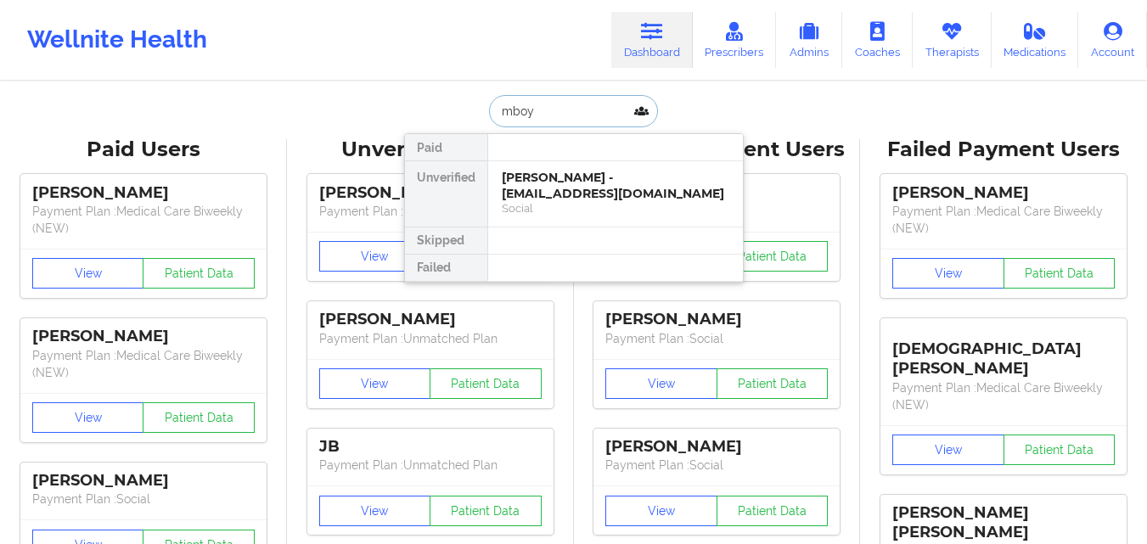
type input "mboya"
click at [569, 190] on div "[PERSON_NAME] Jeffers - [EMAIL_ADDRESS][DOMAIN_NAME]" at bounding box center [616, 185] width 228 height 31
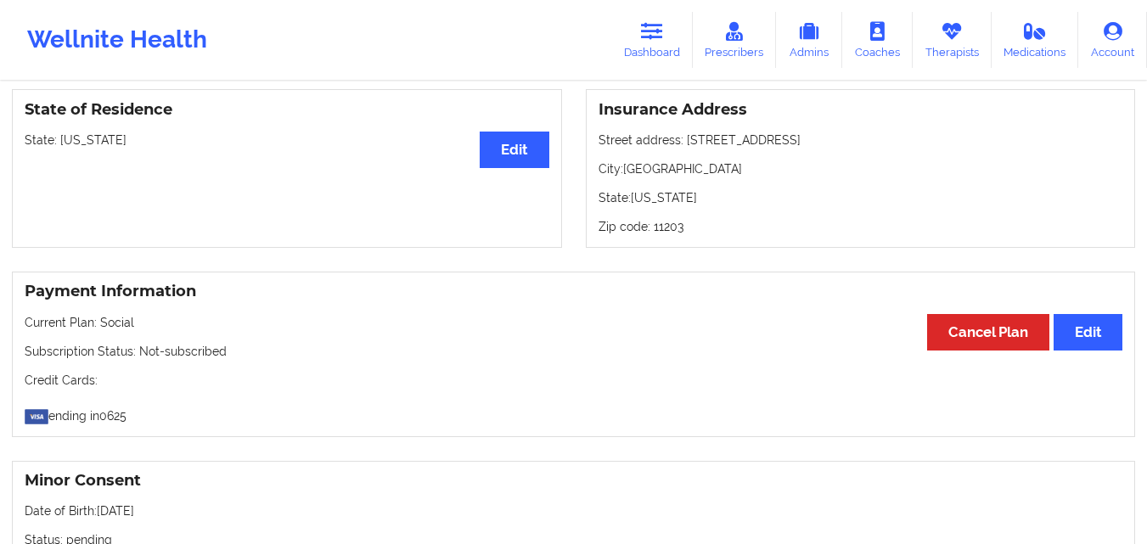
scroll to position [746, 0]
